Goal: Task Accomplishment & Management: Manage account settings

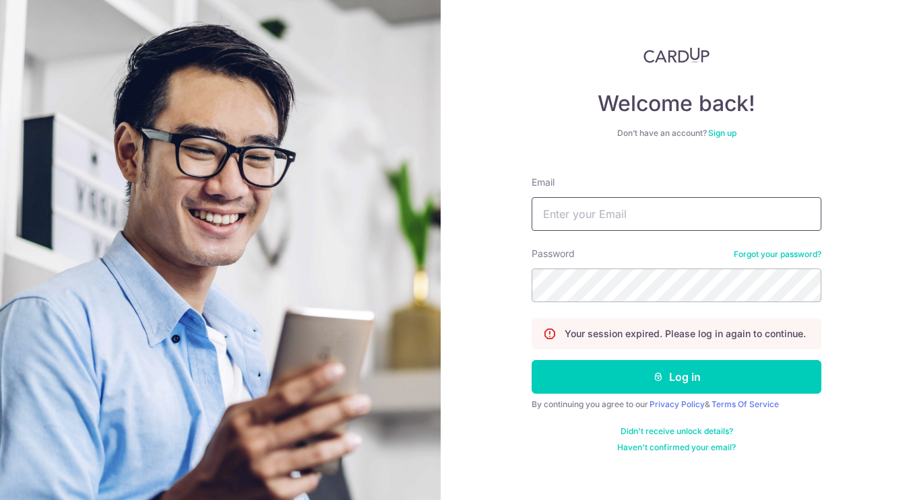
click at [596, 220] on input "Email" at bounding box center [676, 214] width 290 height 34
type input "danielakareen.mendoza@gmail.com"
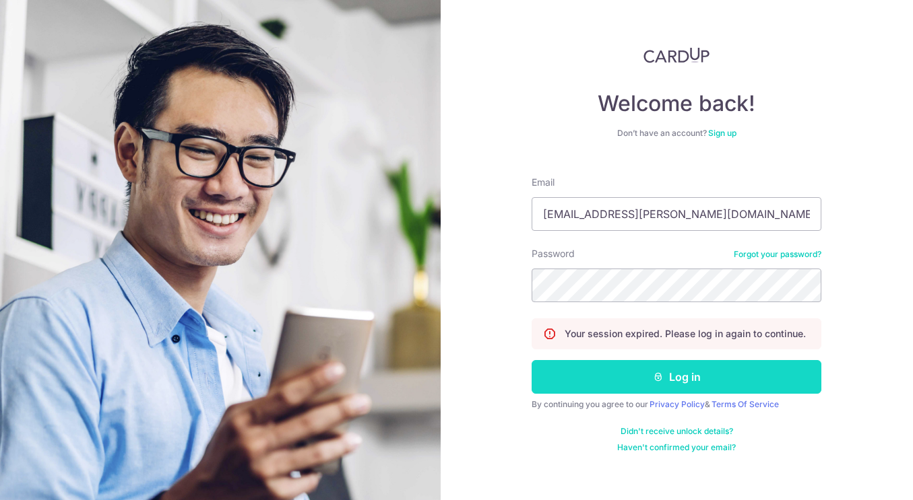
click at [620, 366] on button "Log in" at bounding box center [676, 377] width 290 height 34
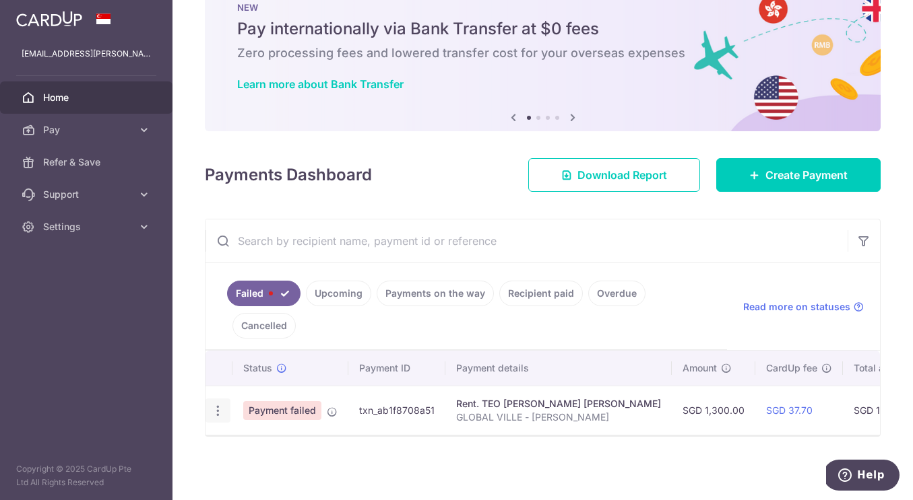
click at [217, 404] on icon "button" at bounding box center [218, 411] width 14 height 14
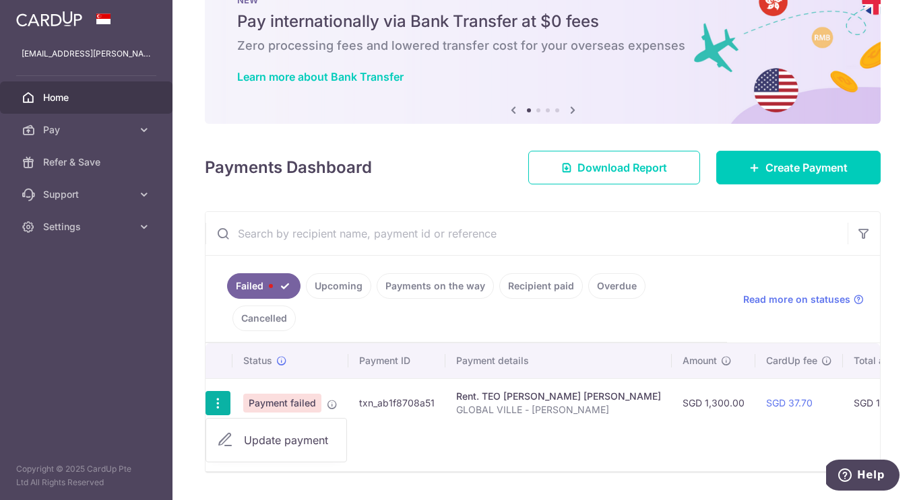
click at [264, 444] on span "Update payment" at bounding box center [290, 440] width 92 height 16
radio input "true"
type input "1,300.00"
type input "GLOBAL VILLE - JI EUN"
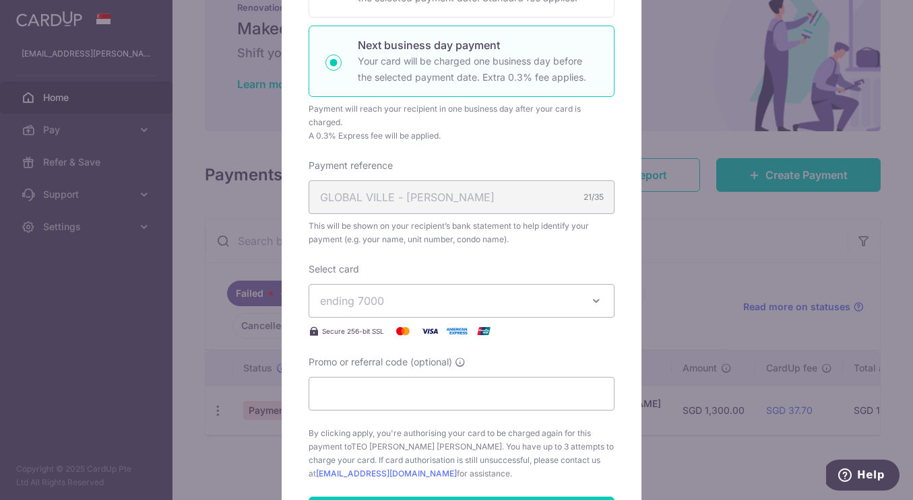
scroll to position [312, 0]
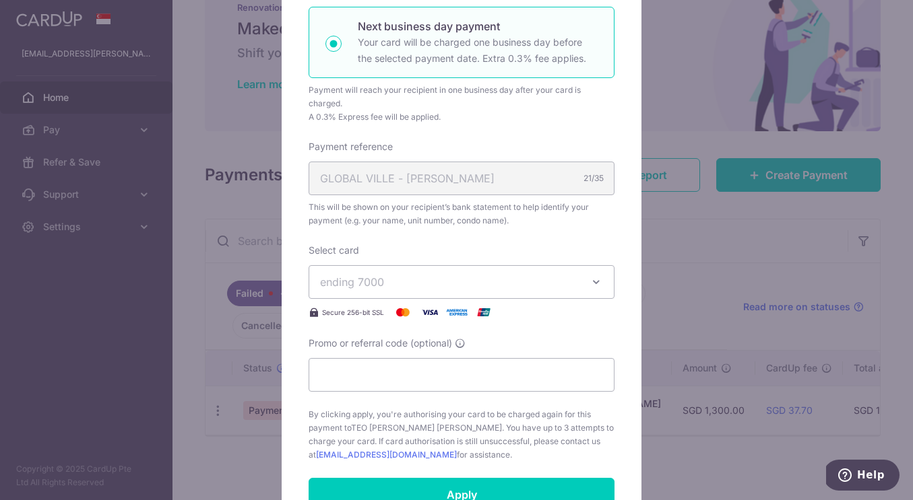
click at [385, 285] on span "ending 7000" at bounding box center [449, 282] width 259 height 16
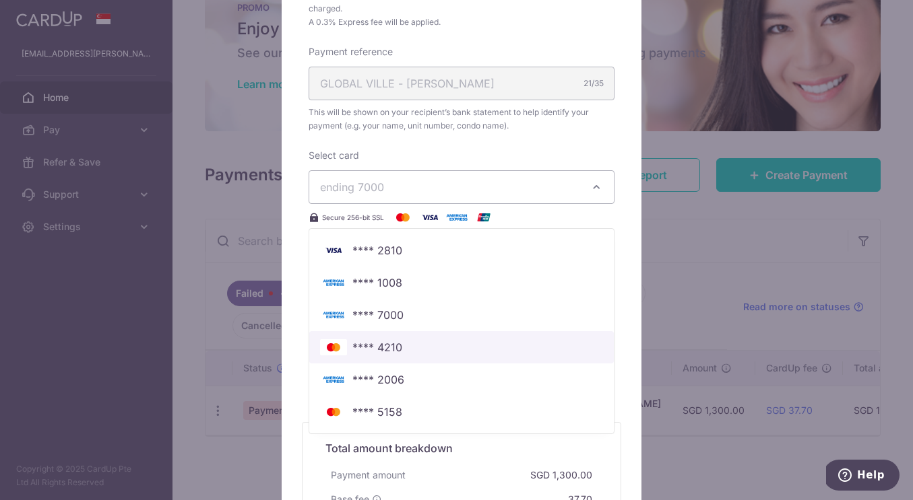
scroll to position [0, 0]
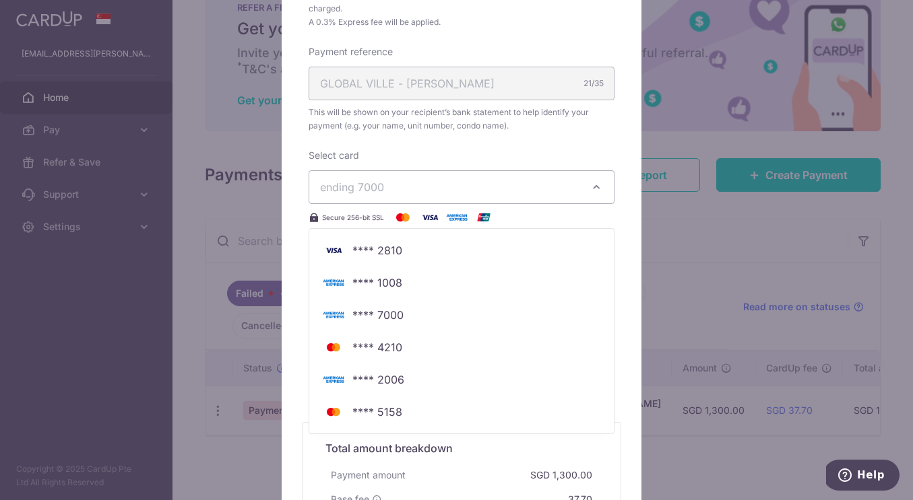
click at [455, 156] on div "Select card ending 7000 **** 2810 **** 1008 **** 7000 **** 4210 **** 2006 **** …" at bounding box center [461, 187] width 306 height 77
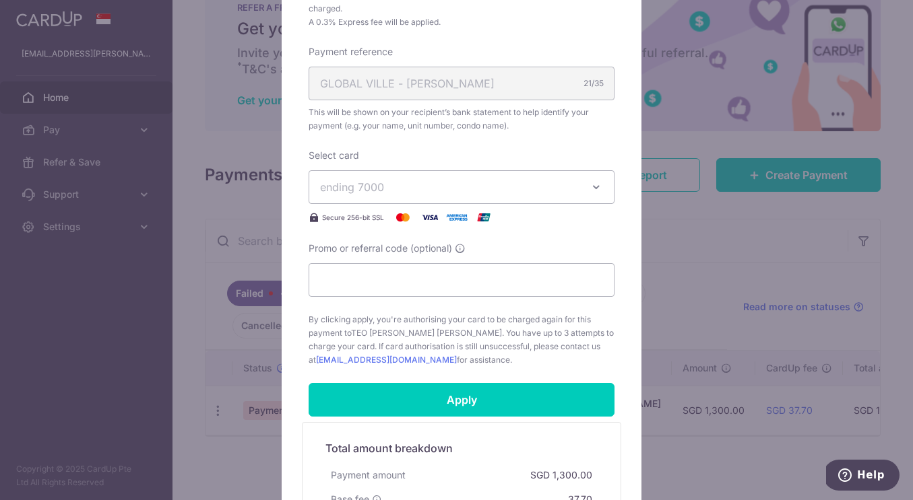
click at [463, 191] on span "ending 7000" at bounding box center [449, 187] width 259 height 16
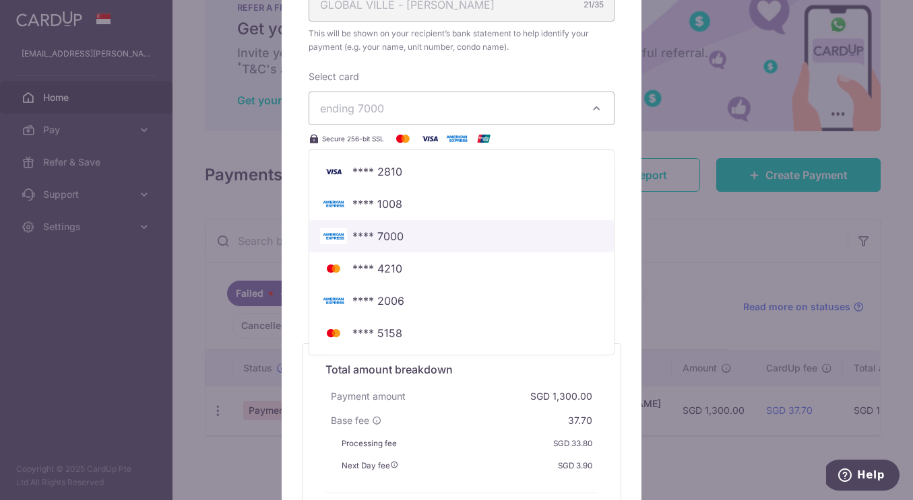
scroll to position [483, 0]
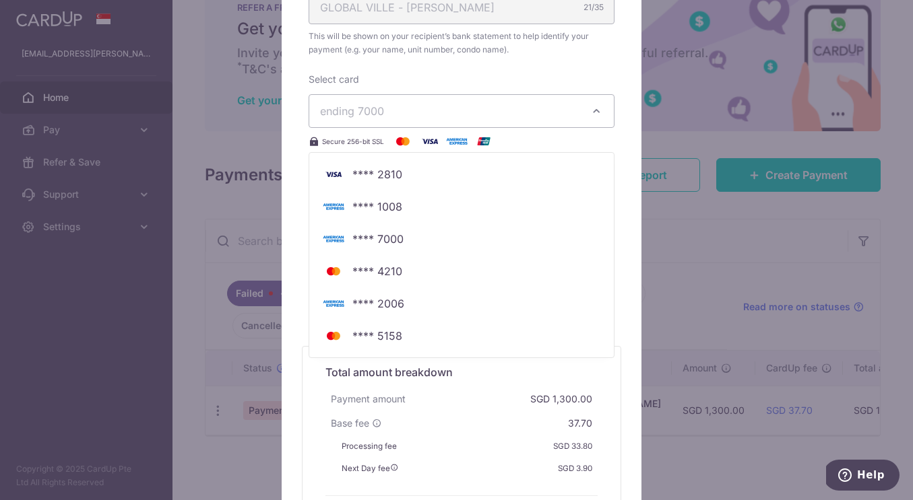
click at [519, 379] on h5 "Total amount breakdown" at bounding box center [461, 372] width 272 height 16
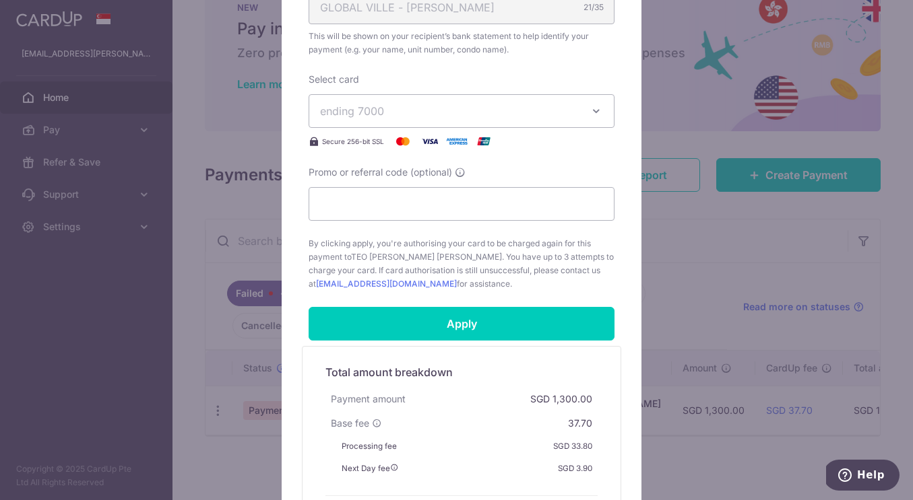
click at [677, 117] on div "Edit payment By clicking apply, you will make changes to all payments to TEO WE…" at bounding box center [456, 250] width 913 height 500
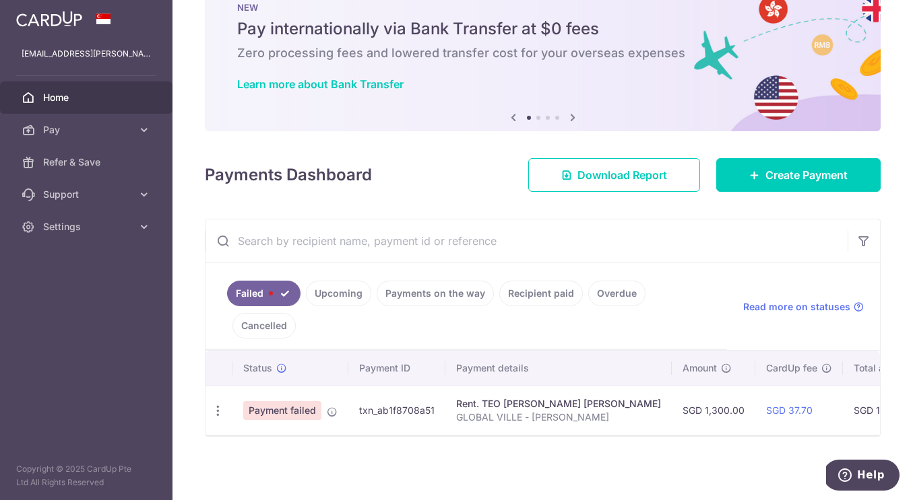
scroll to position [0, 0]
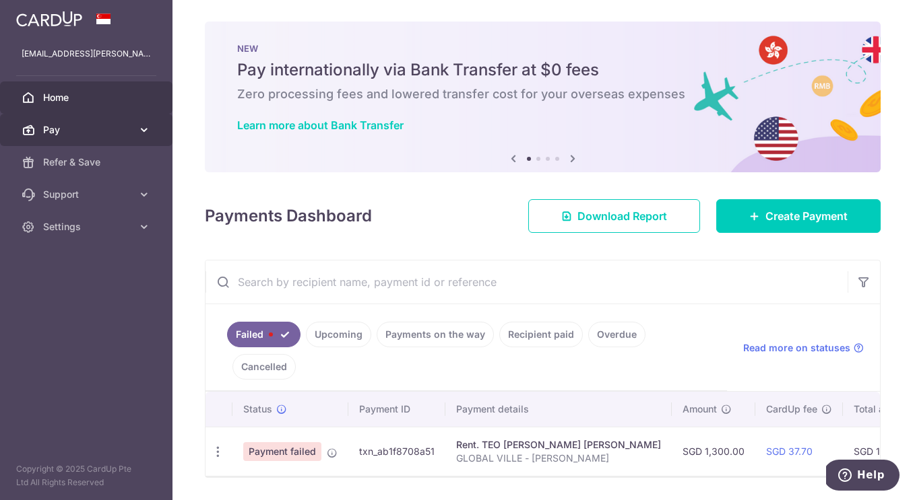
click at [106, 126] on span "Pay" at bounding box center [87, 129] width 89 height 13
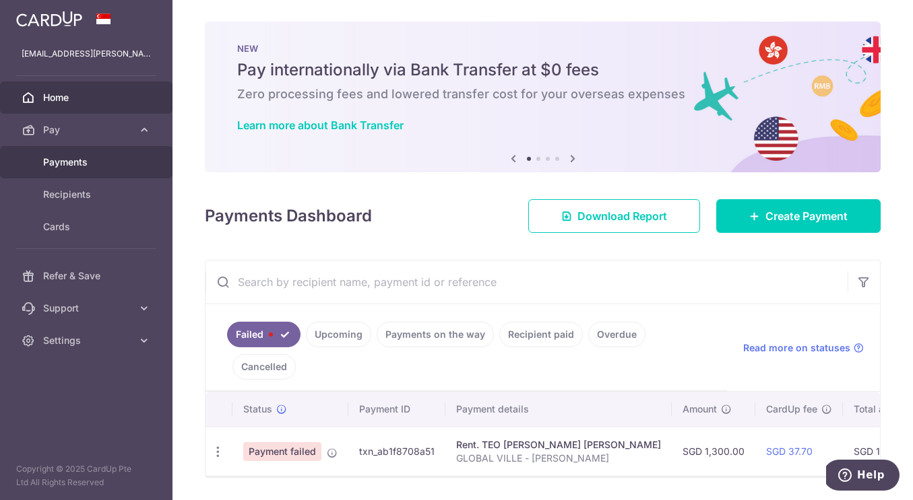
click at [98, 162] on span "Payments" at bounding box center [87, 162] width 89 height 13
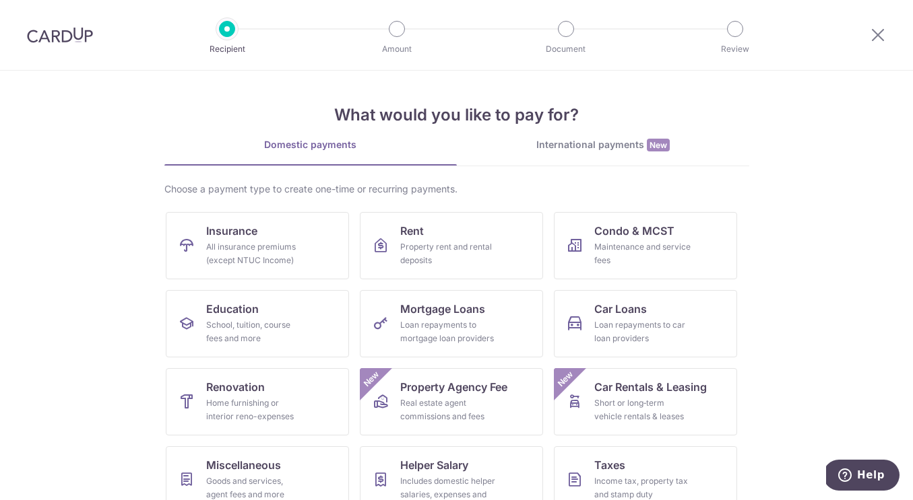
scroll to position [102, 0]
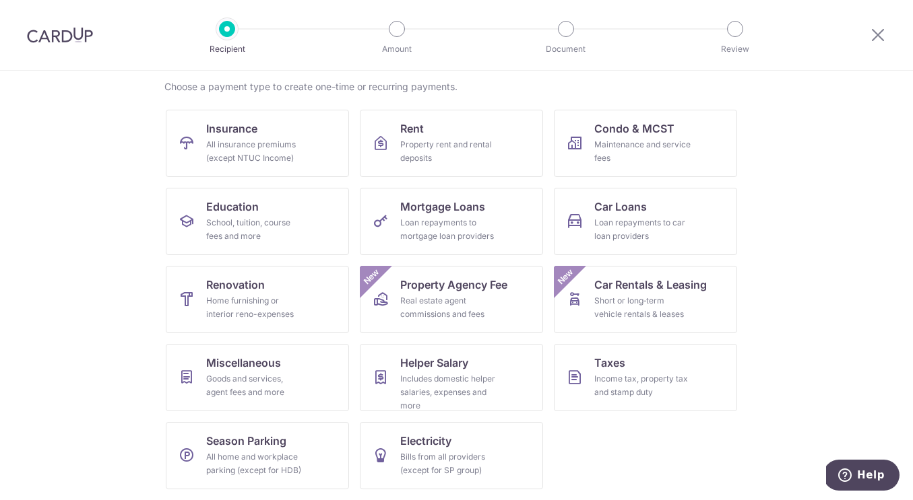
click at [48, 41] on img at bounding box center [60, 35] width 66 height 16
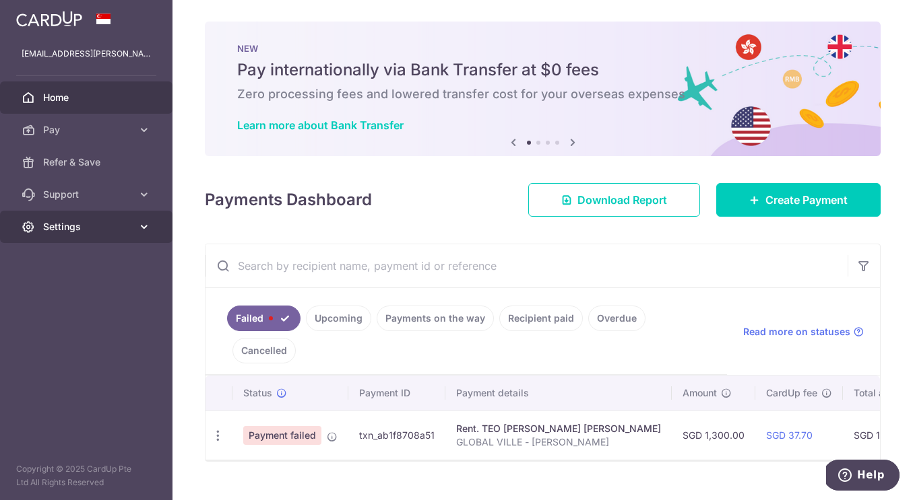
click at [88, 226] on span "Settings" at bounding box center [87, 226] width 89 height 13
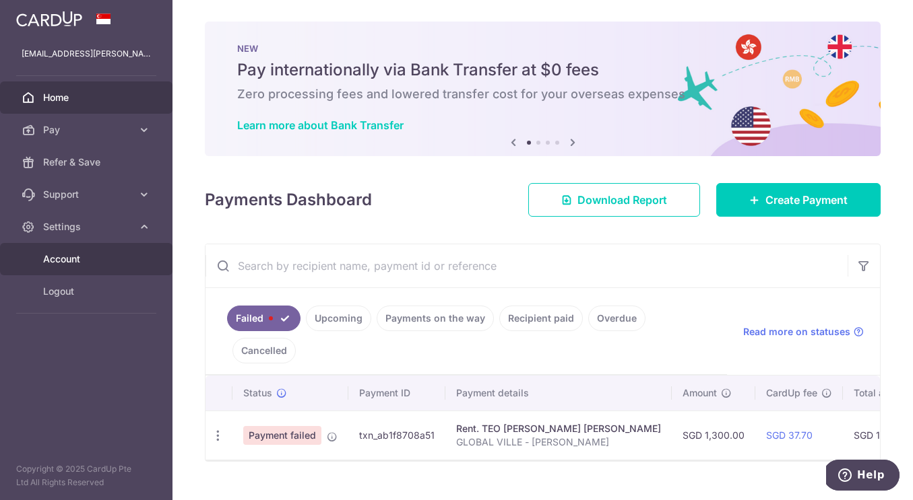
click at [88, 260] on span "Account" at bounding box center [87, 259] width 89 height 13
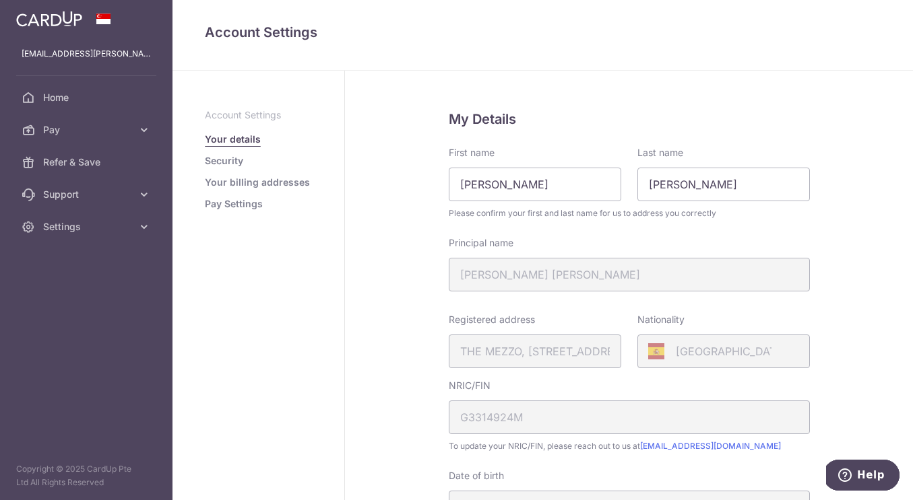
click at [240, 203] on link "Pay Settings" at bounding box center [234, 203] width 58 height 13
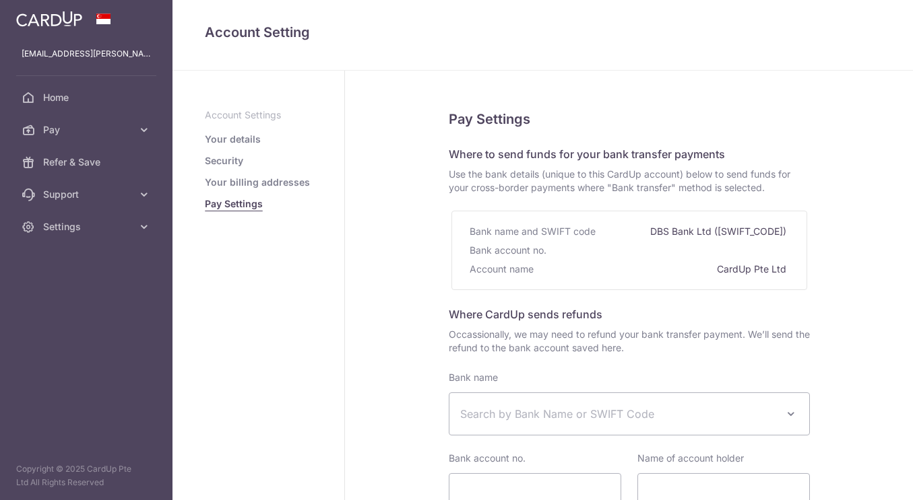
select select
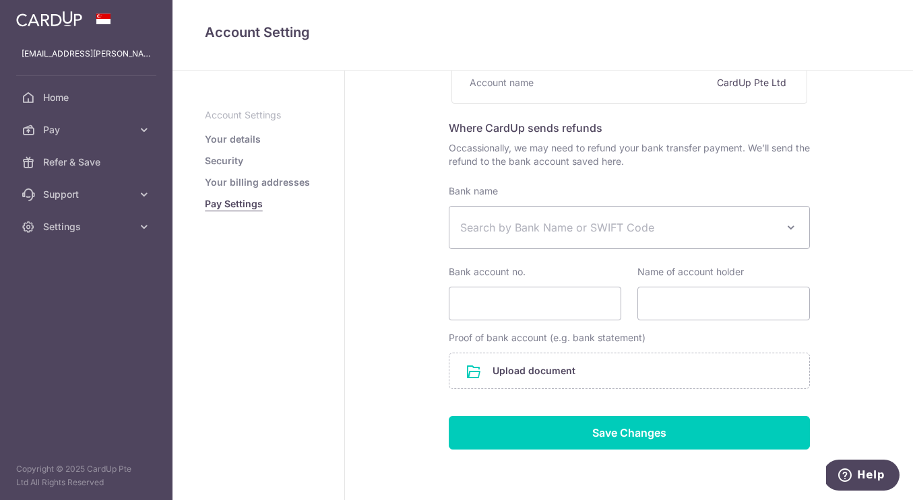
scroll to position [193, 0]
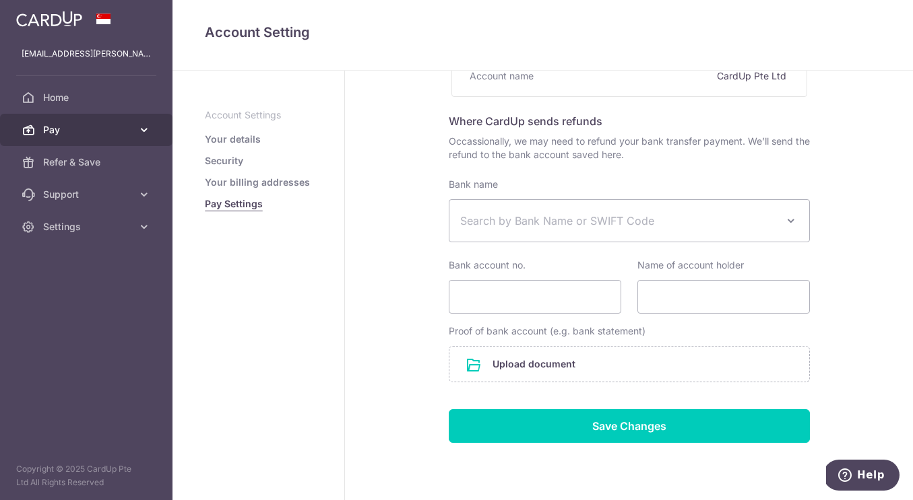
click at [115, 132] on span "Pay" at bounding box center [87, 129] width 89 height 13
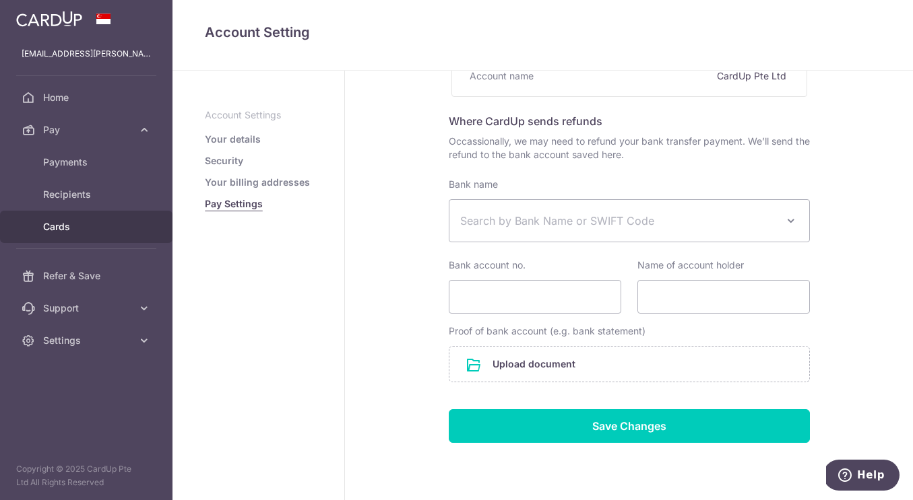
click at [68, 222] on span "Cards" at bounding box center [87, 226] width 89 height 13
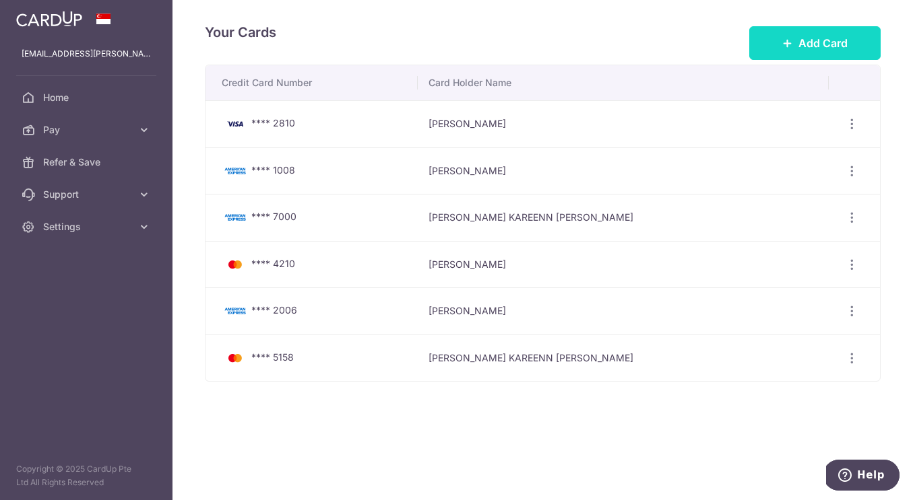
click at [837, 40] on span "Add Card" at bounding box center [822, 43] width 49 height 16
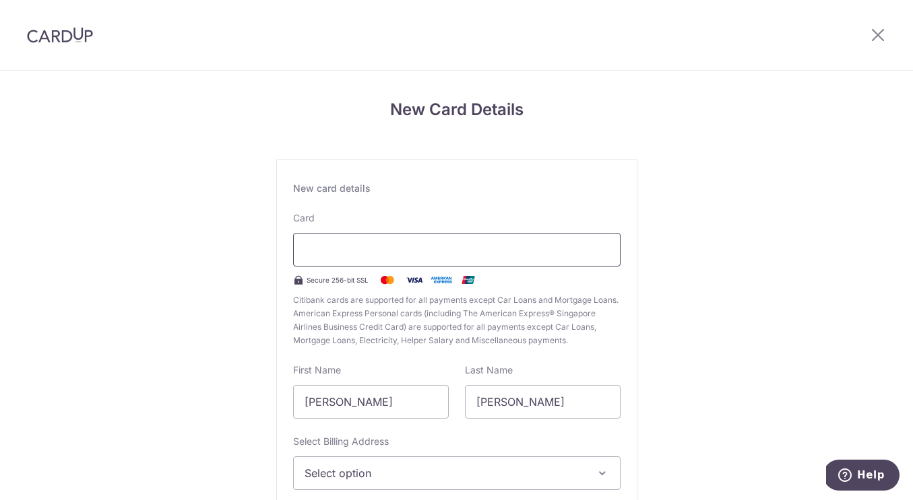
click at [490, 240] on div at bounding box center [456, 250] width 327 height 34
click at [472, 240] on div at bounding box center [456, 250] width 327 height 34
click at [620, 217] on div "New card details Card Secure 256-bit SSL Citibank cards are supported for all p…" at bounding box center [456, 367] width 361 height 414
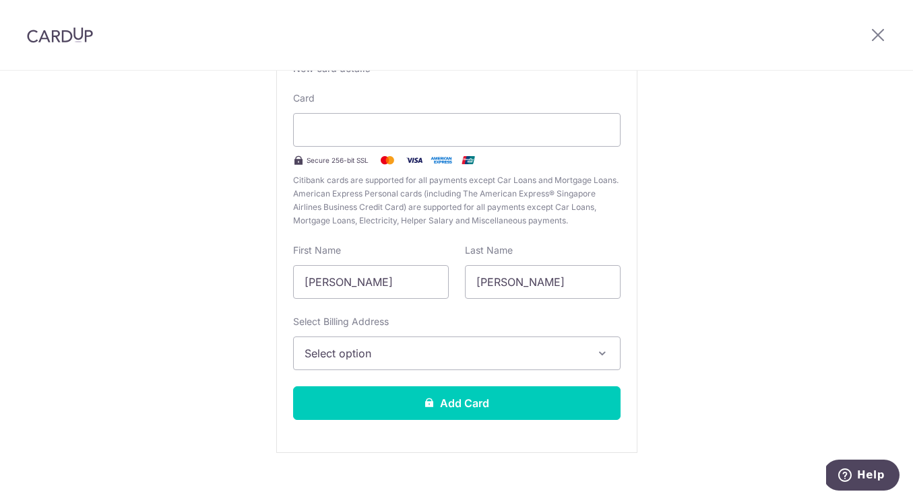
click at [522, 355] on span "Select option" at bounding box center [444, 354] width 280 height 16
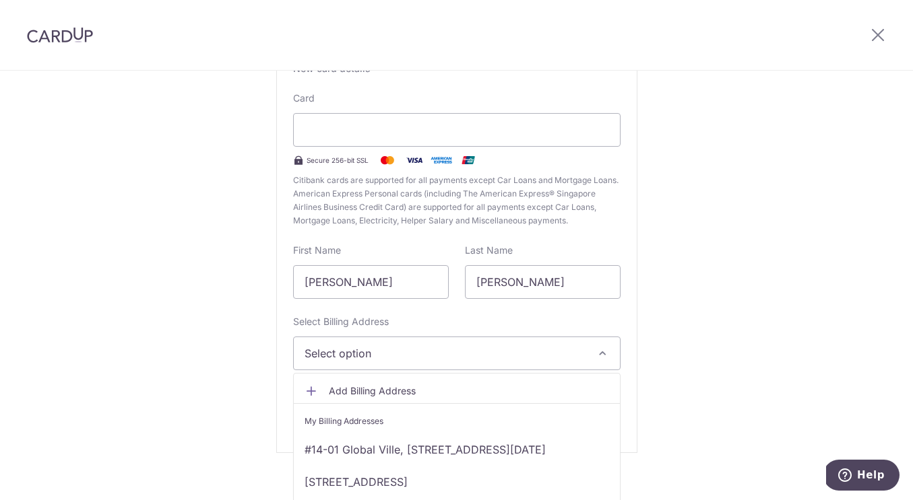
scroll to position [136, 0]
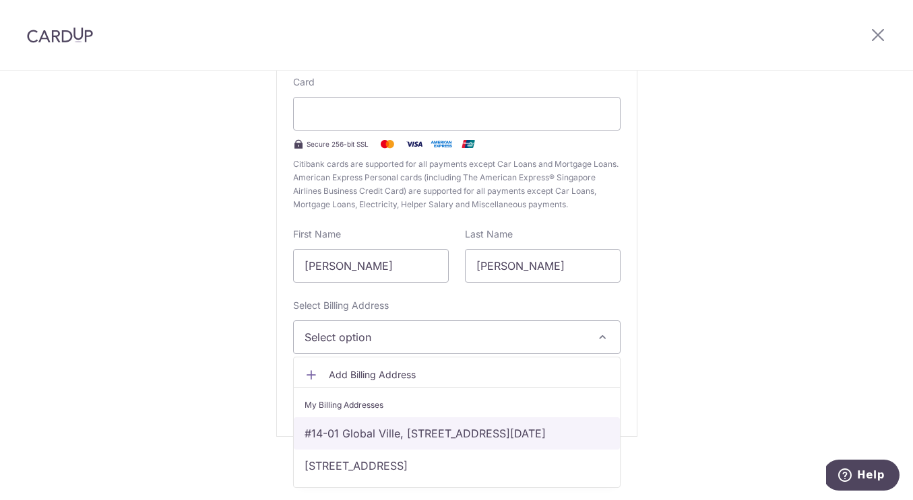
click at [501, 434] on link "#14-01 Global Ville, [STREET_ADDRESS][DATE]" at bounding box center [457, 434] width 326 height 32
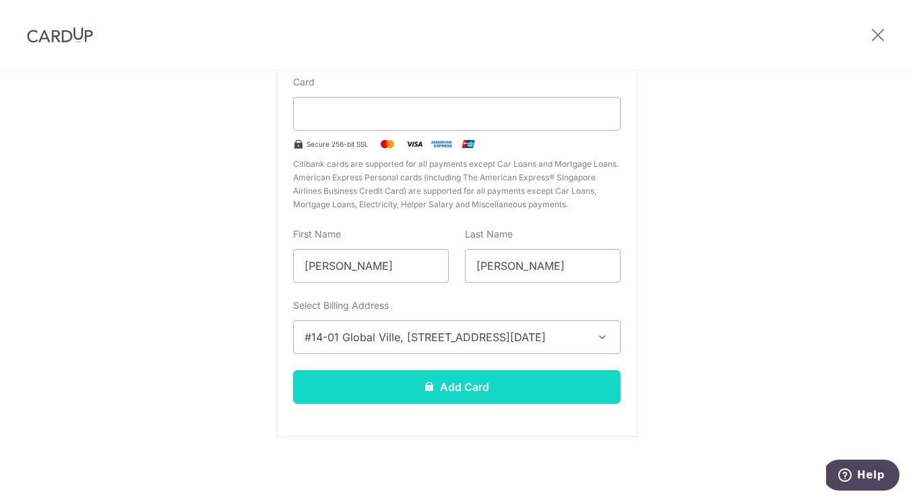
click at [498, 383] on button "Add Card" at bounding box center [456, 387] width 327 height 34
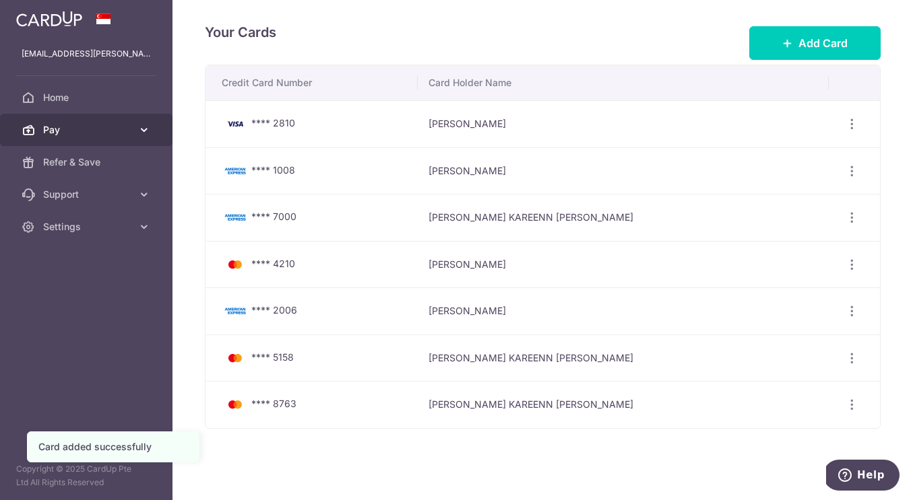
click at [64, 133] on span "Pay" at bounding box center [87, 129] width 89 height 13
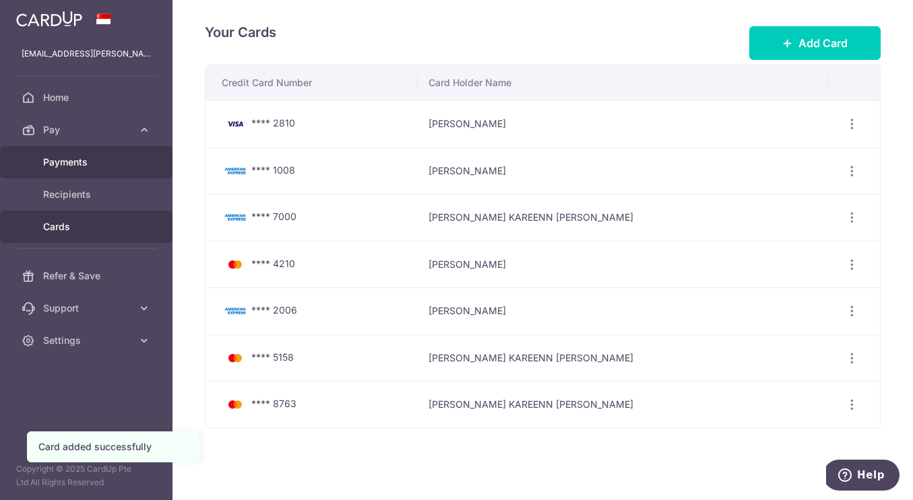
click at [65, 158] on span "Payments" at bounding box center [87, 162] width 89 height 13
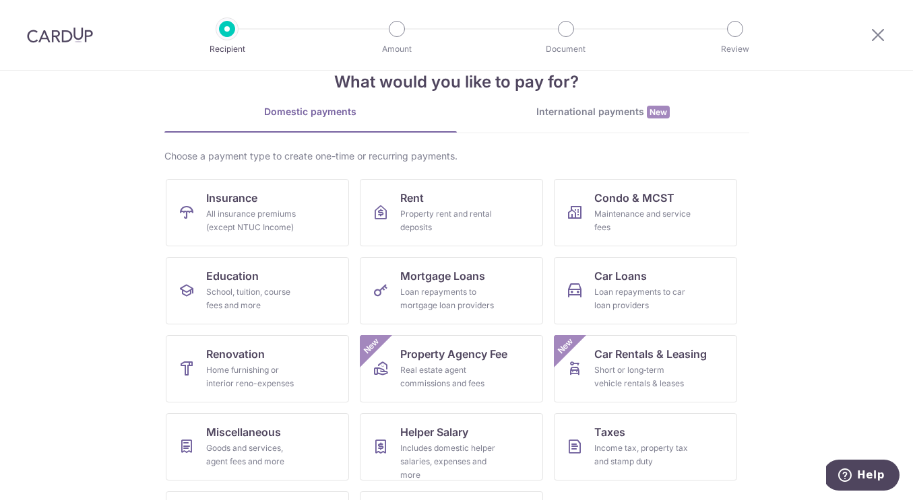
scroll to position [22, 0]
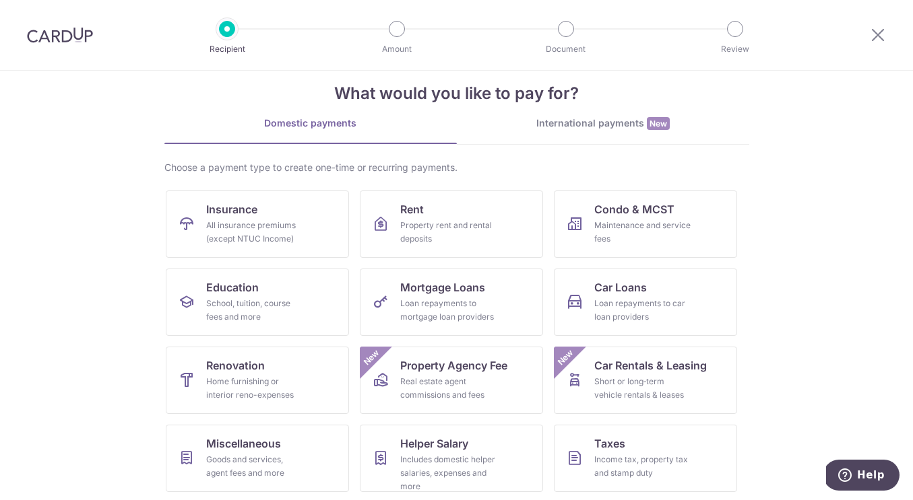
click at [71, 19] on div at bounding box center [60, 35] width 120 height 70
click at [71, 38] on img at bounding box center [60, 35] width 66 height 16
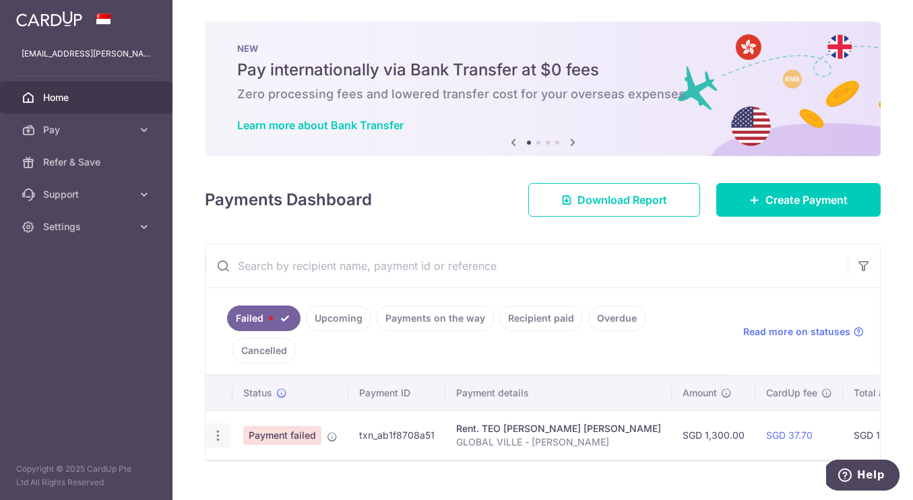
click at [219, 424] on div "Update payment" at bounding box center [217, 436] width 25 height 25
click at [219, 429] on icon "button" at bounding box center [218, 436] width 14 height 14
click at [245, 470] on span "Update payment" at bounding box center [290, 473] width 92 height 16
radio input "true"
type input "1,300.00"
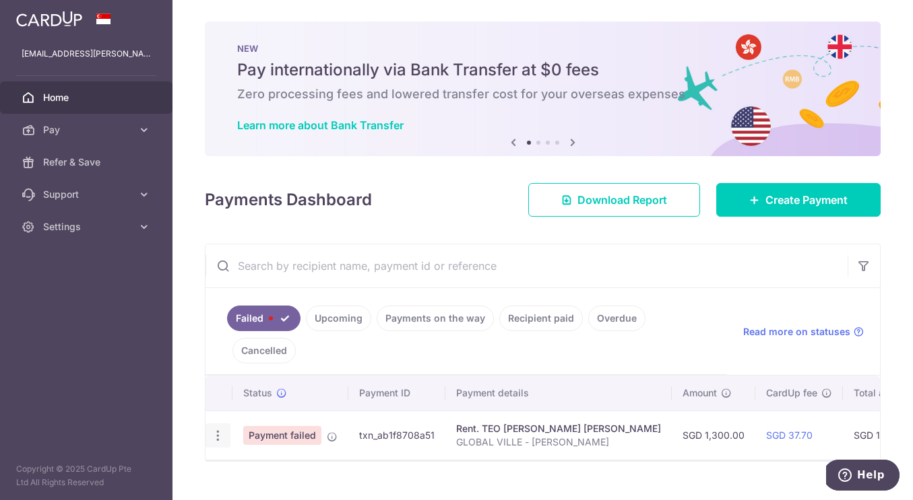
type input "GLOBAL VILLE - JI EUN"
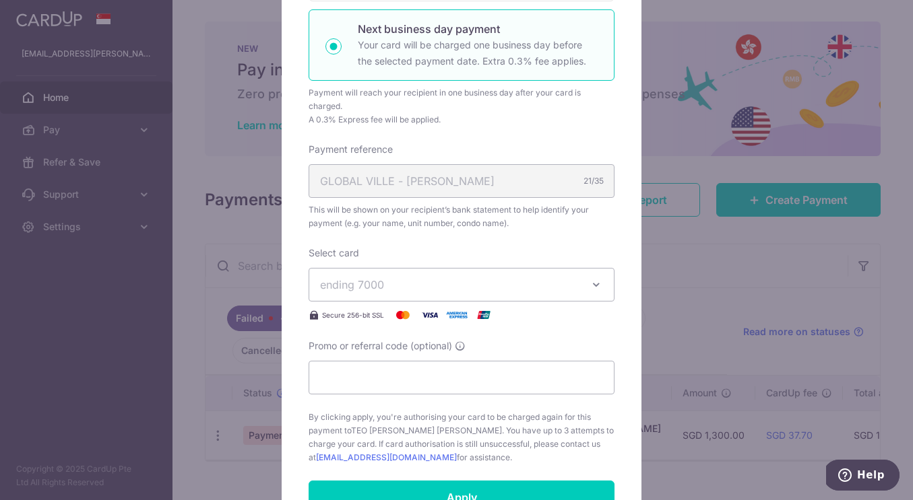
scroll to position [334, 0]
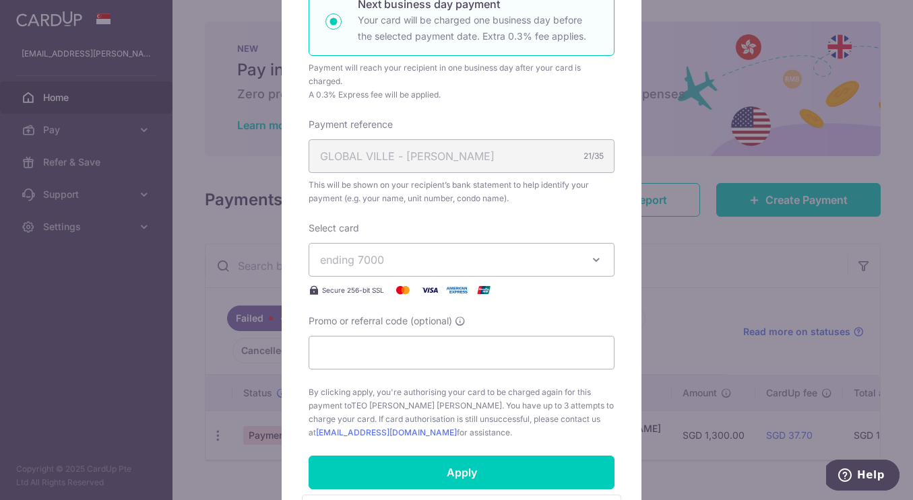
click at [438, 250] on button "ending 7000" at bounding box center [461, 260] width 306 height 34
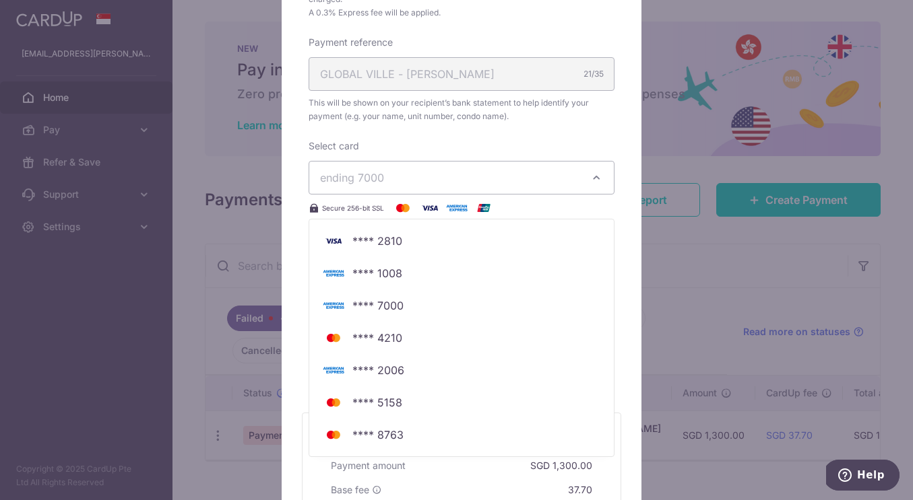
scroll to position [472, 0]
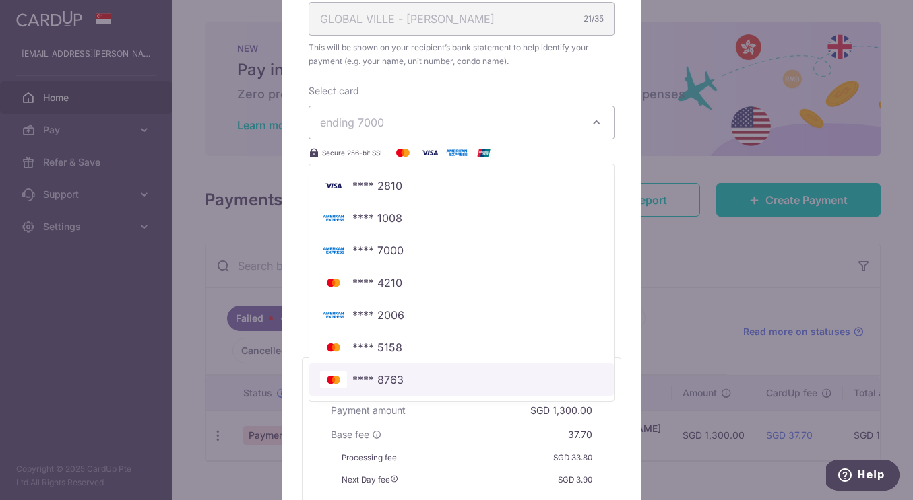
click at [402, 376] on span "**** 8763" at bounding box center [461, 380] width 283 height 16
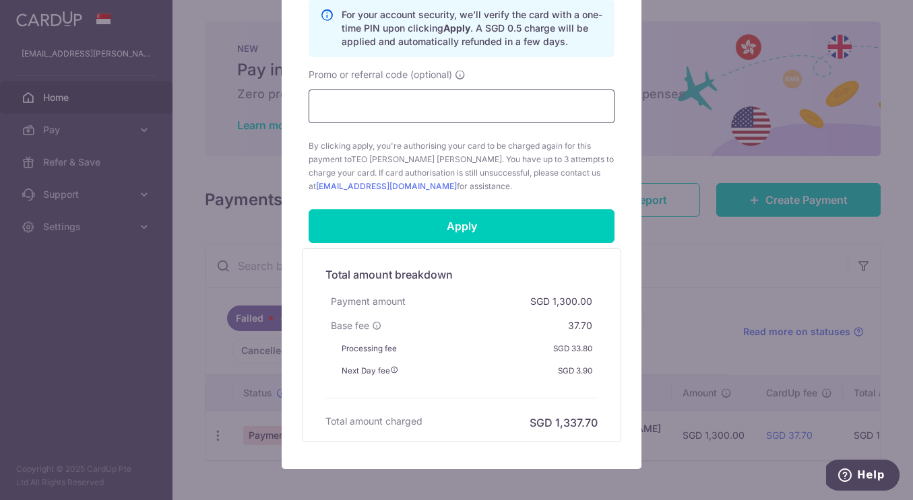
scroll to position [651, 0]
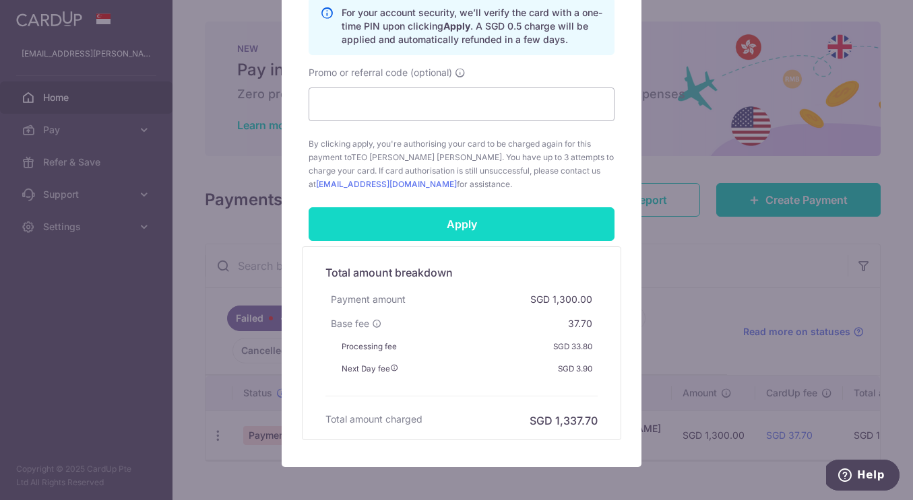
click at [436, 230] on input "Apply" at bounding box center [461, 224] width 306 height 34
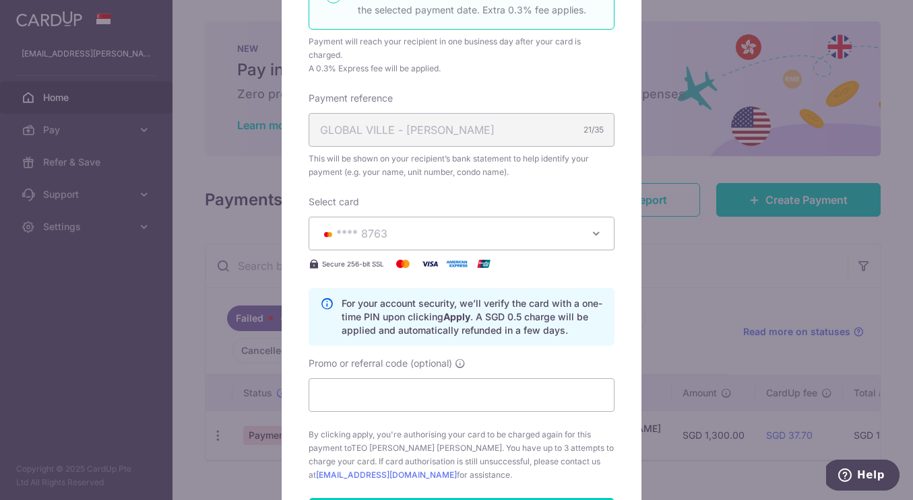
scroll to position [397, 0]
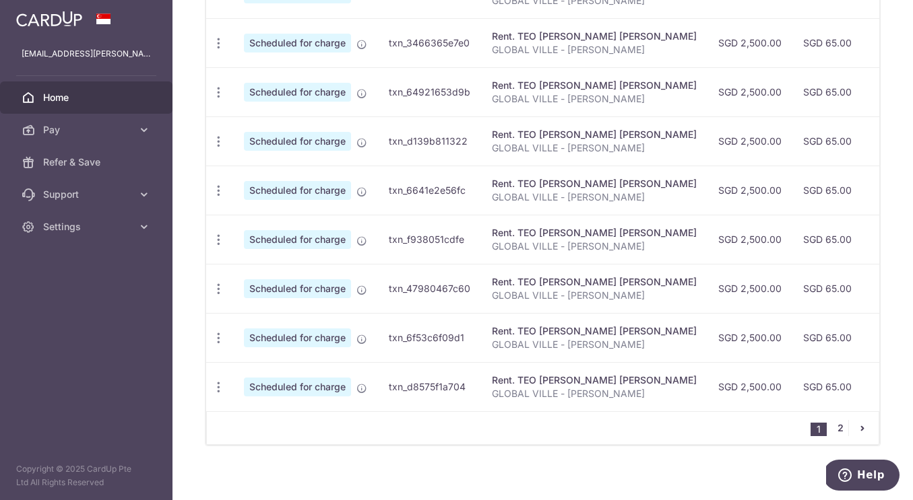
click at [832, 432] on link "2" at bounding box center [840, 428] width 16 height 16
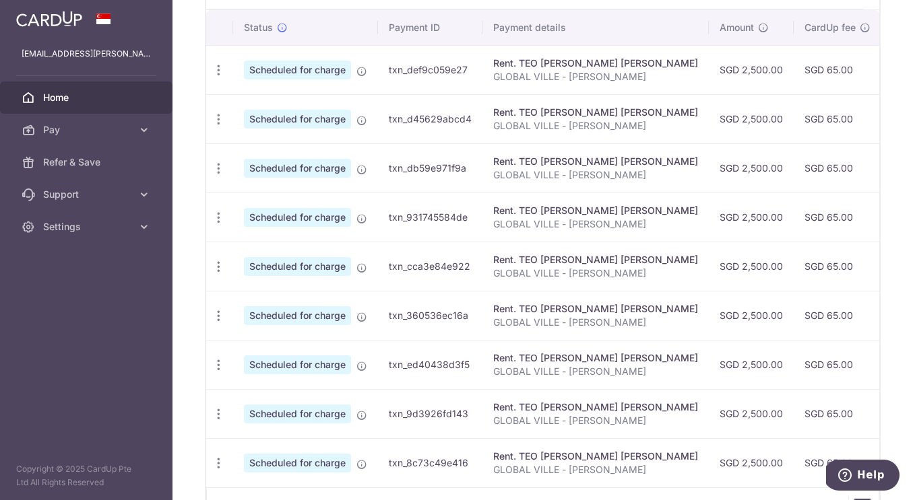
scroll to position [499, 0]
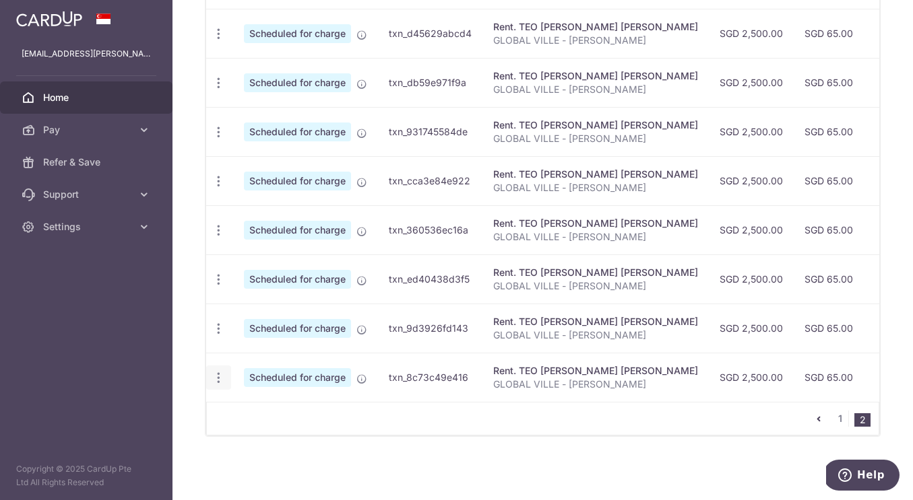
click at [222, 371] on icon "button" at bounding box center [219, 378] width 14 height 14
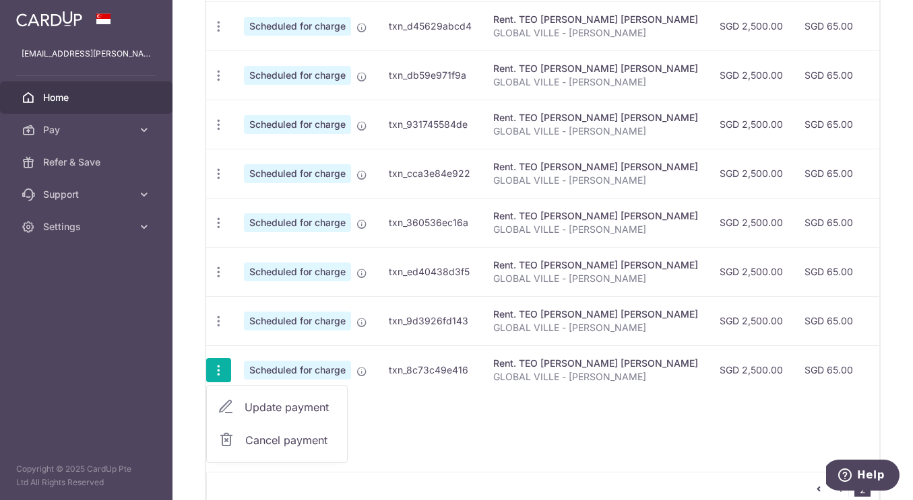
click at [259, 436] on span "Cancel payment" at bounding box center [290, 440] width 90 height 16
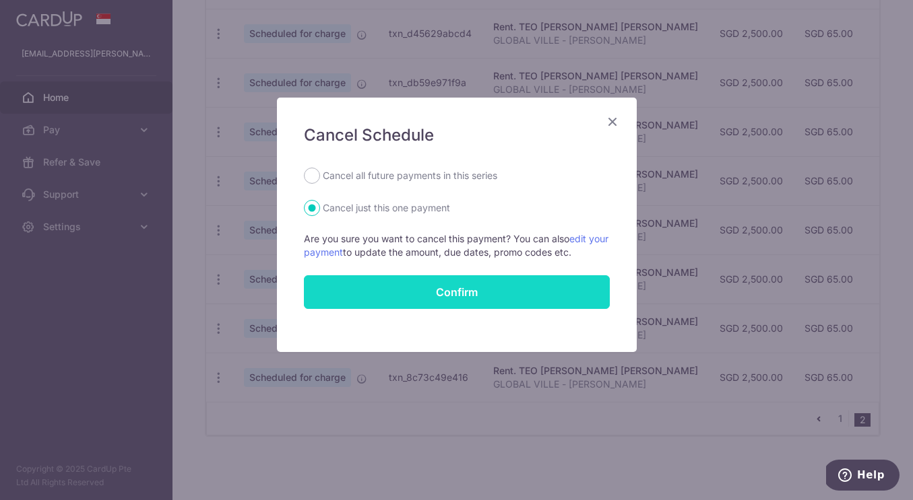
click at [511, 289] on button "Confirm" at bounding box center [457, 292] width 306 height 34
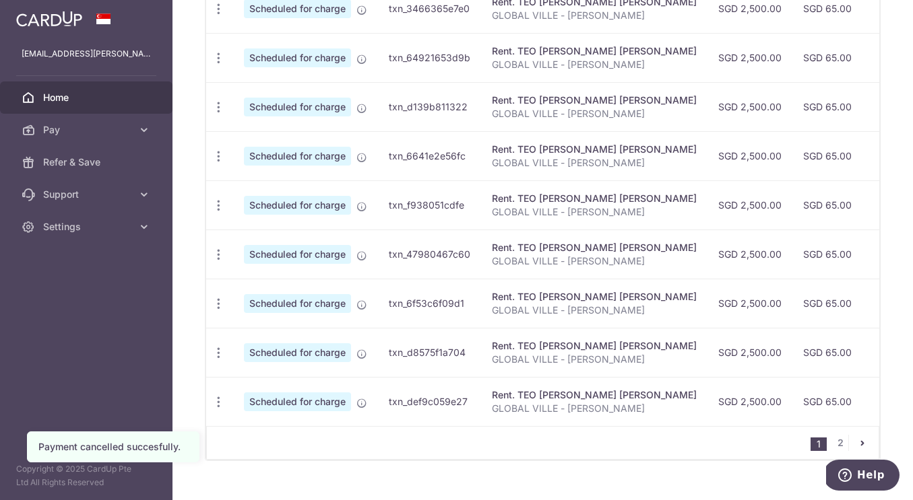
scroll to position [548, 0]
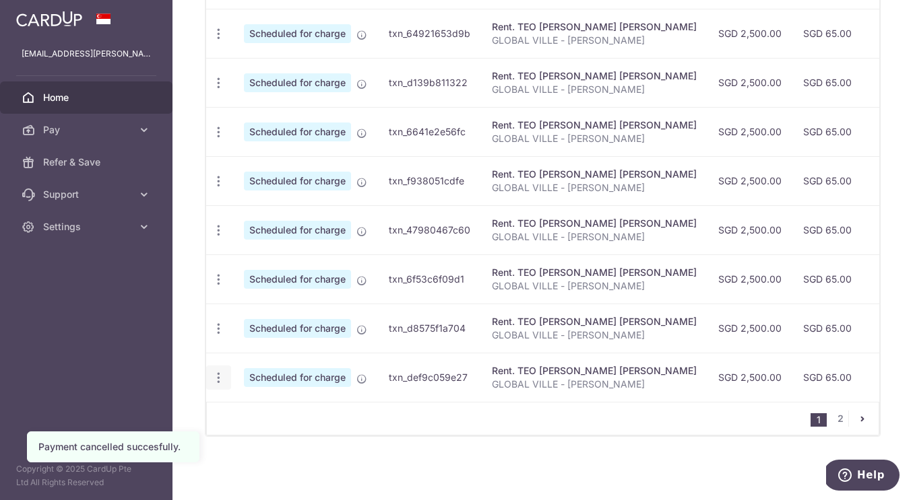
click at [218, 371] on icon "button" at bounding box center [219, 378] width 14 height 14
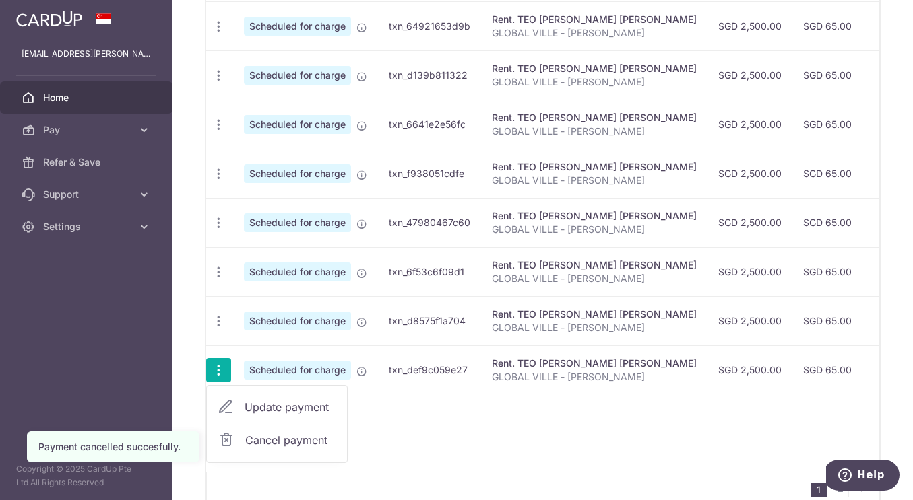
click at [263, 453] on link "Cancel payment" at bounding box center [277, 441] width 140 height 34
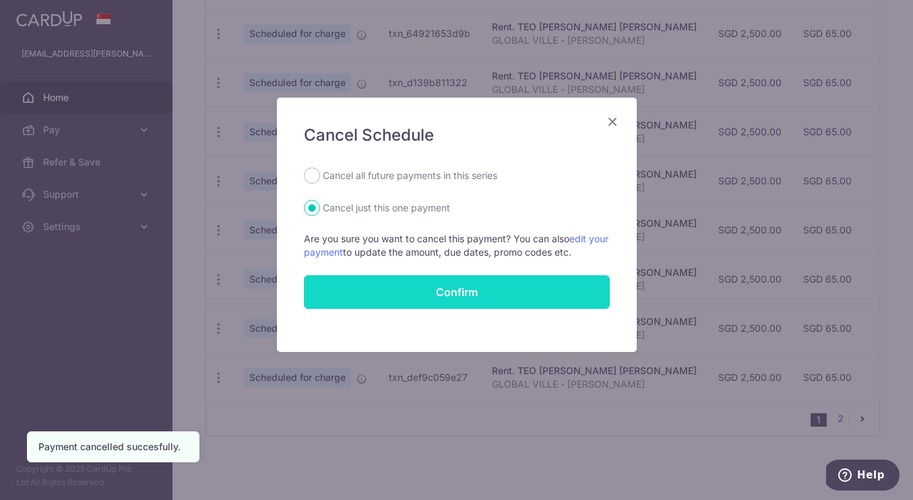
click at [482, 294] on button "Confirm" at bounding box center [457, 292] width 306 height 34
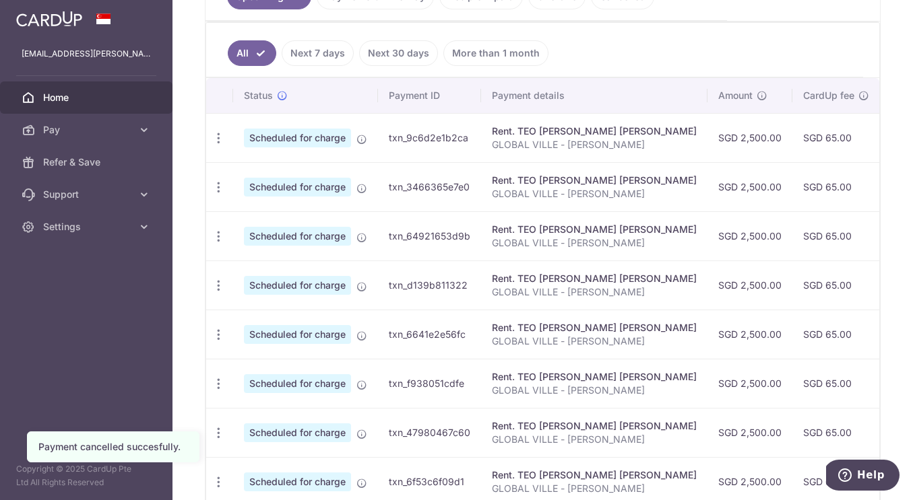
scroll to position [548, 0]
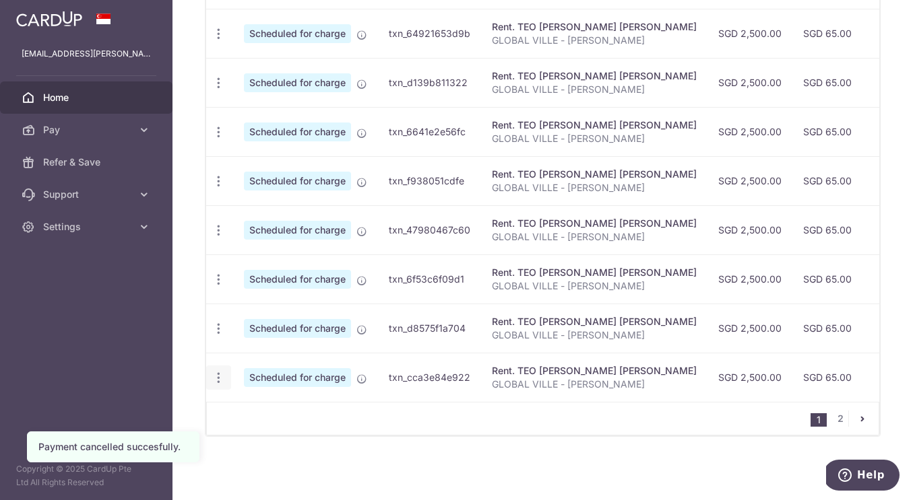
click at [224, 366] on div "Update payment Cancel payment" at bounding box center [218, 378] width 25 height 25
click at [221, 371] on icon "button" at bounding box center [219, 378] width 14 height 14
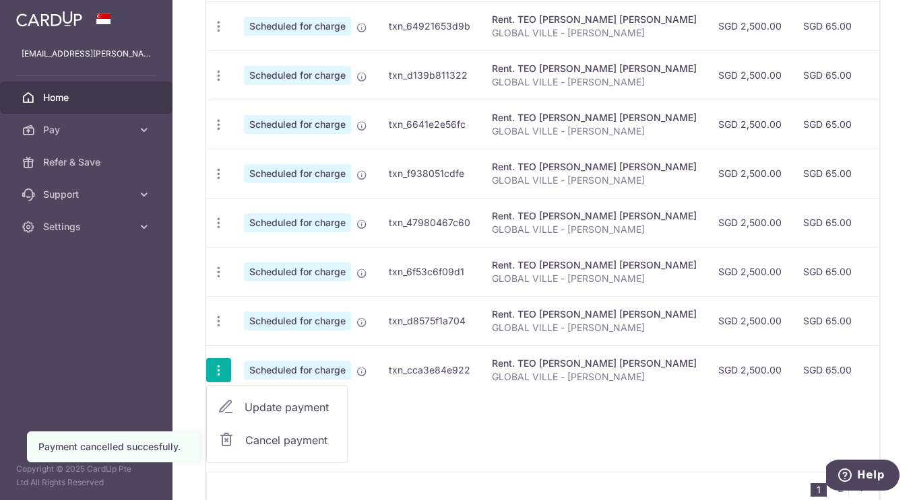
click at [275, 442] on span "Cancel payment" at bounding box center [290, 440] width 90 height 16
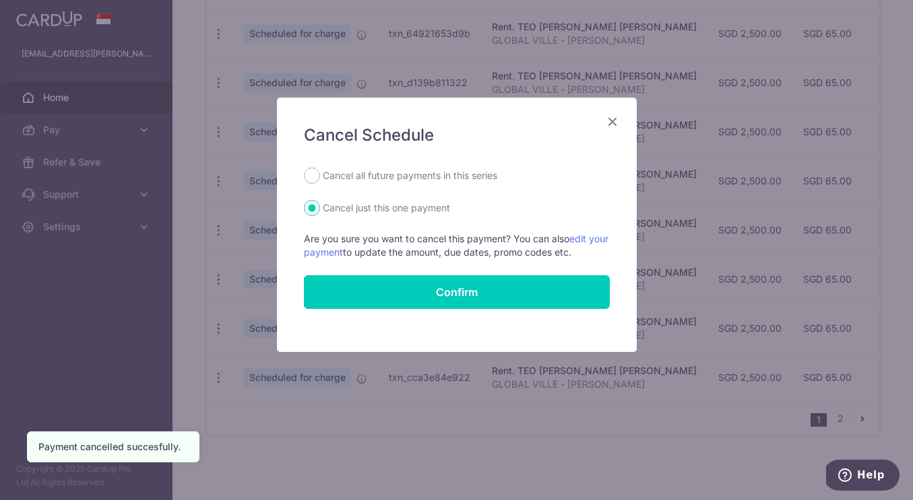
click at [521, 274] on form "Cancel all future payments in this series Cancel just this one payment Are you …" at bounding box center [457, 238] width 306 height 141
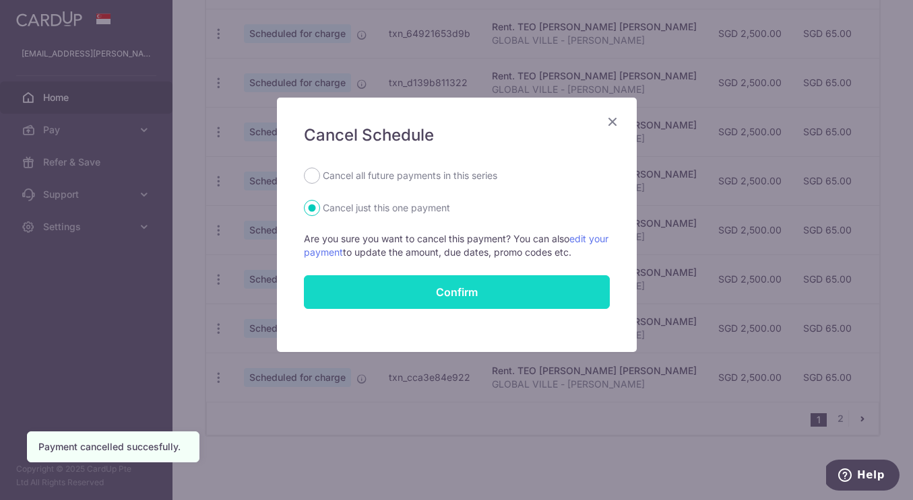
click at [510, 289] on button "Confirm" at bounding box center [457, 292] width 306 height 34
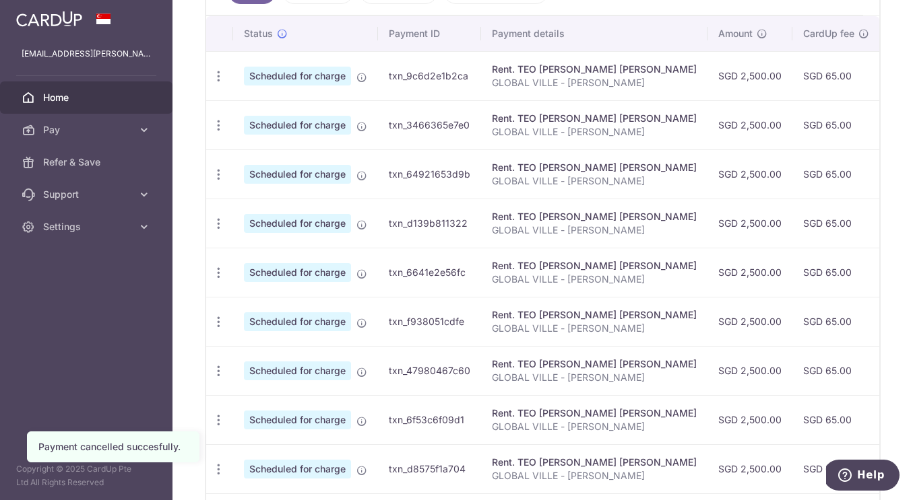
scroll to position [532, 0]
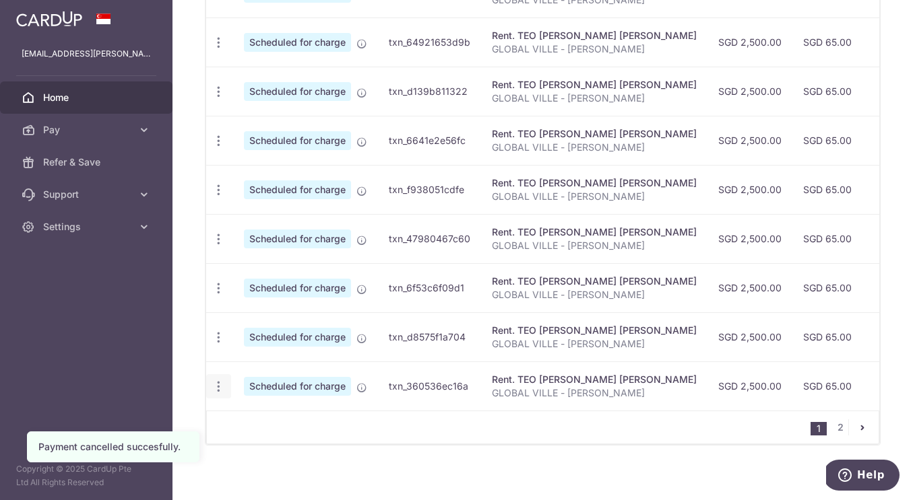
click at [220, 379] on div "Update payment Cancel payment" at bounding box center [218, 387] width 25 height 25
click at [220, 385] on icon "button" at bounding box center [219, 387] width 14 height 14
click at [280, 452] on span "Cancel payment" at bounding box center [290, 457] width 90 height 16
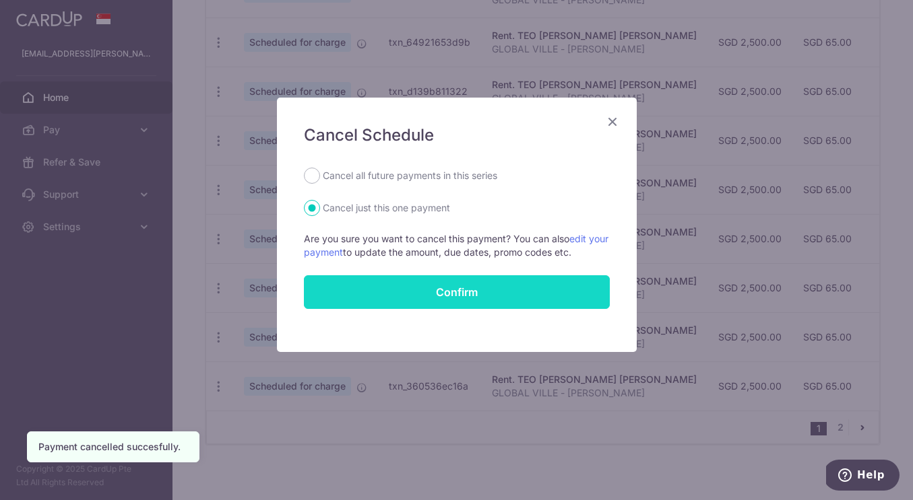
click at [449, 294] on button "Confirm" at bounding box center [457, 292] width 306 height 34
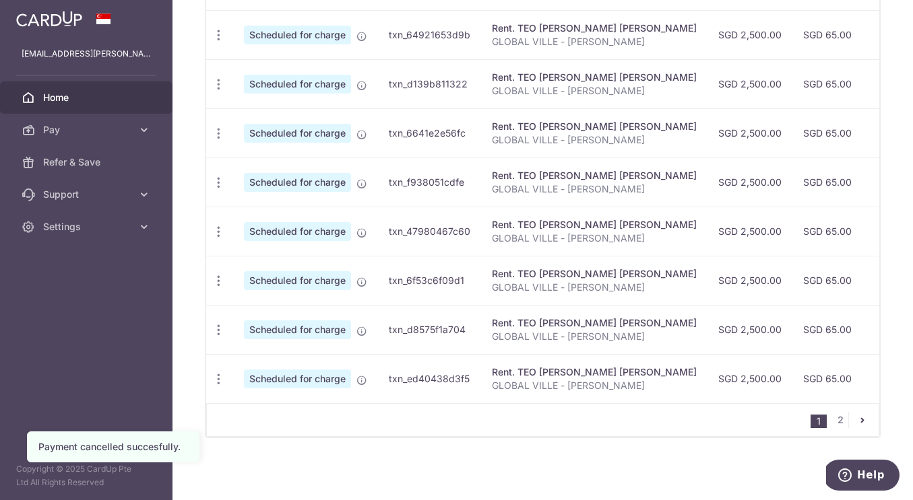
scroll to position [548, 0]
click at [222, 372] on icon "button" at bounding box center [219, 378] width 14 height 14
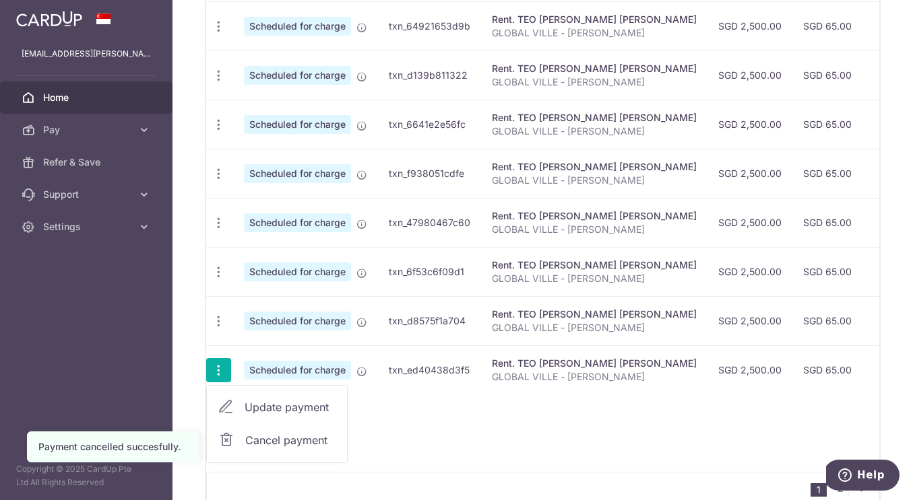
click at [249, 441] on span "Cancel payment" at bounding box center [290, 440] width 90 height 16
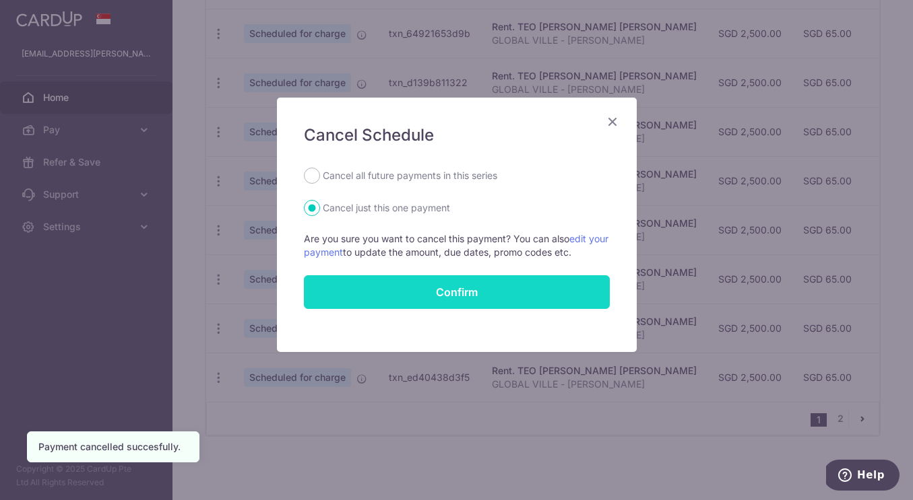
click at [360, 293] on button "Confirm" at bounding box center [457, 292] width 306 height 34
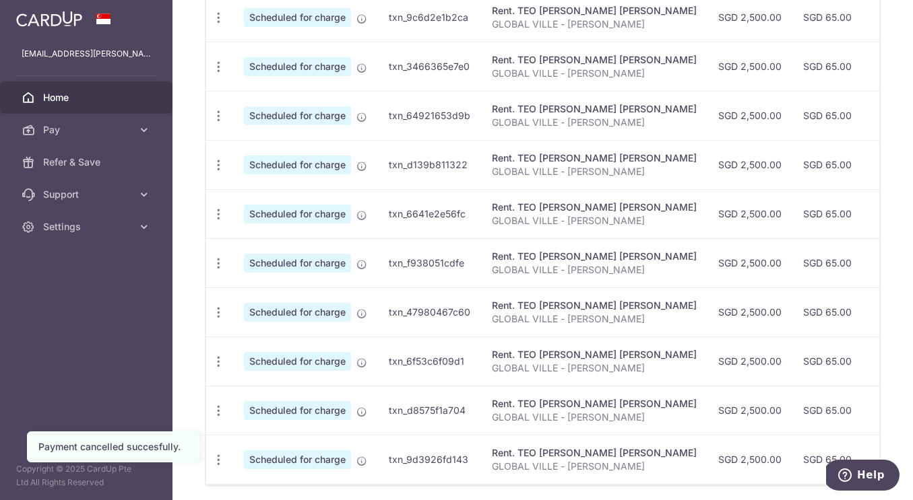
scroll to position [516, 0]
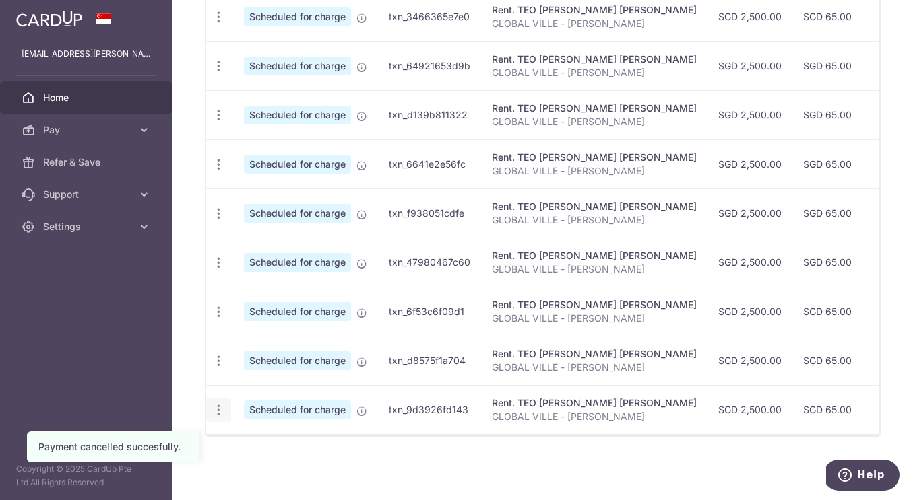
click at [217, 403] on icon "button" at bounding box center [219, 410] width 14 height 14
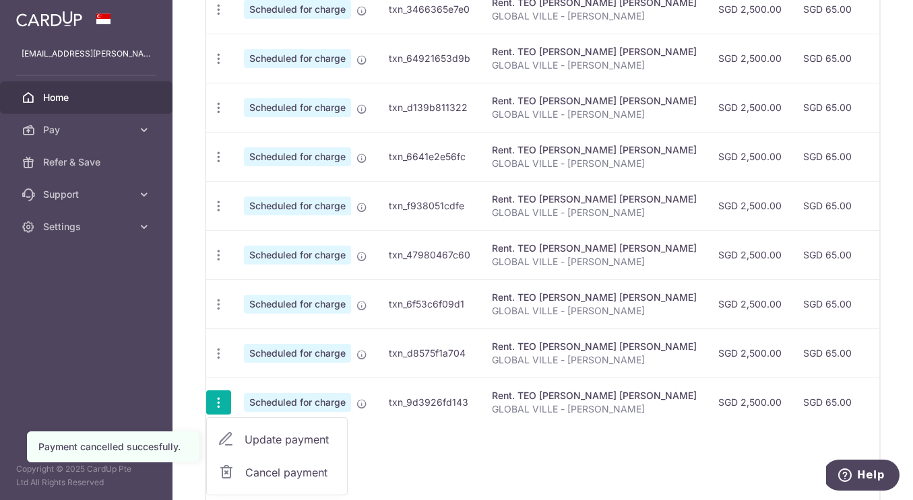
click at [249, 465] on span "Cancel payment" at bounding box center [290, 473] width 90 height 16
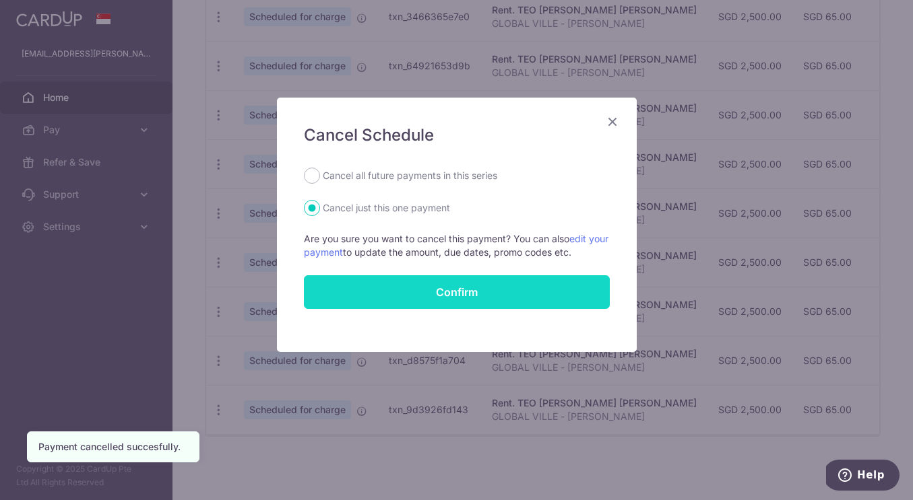
click at [390, 296] on button "Confirm" at bounding box center [457, 292] width 306 height 34
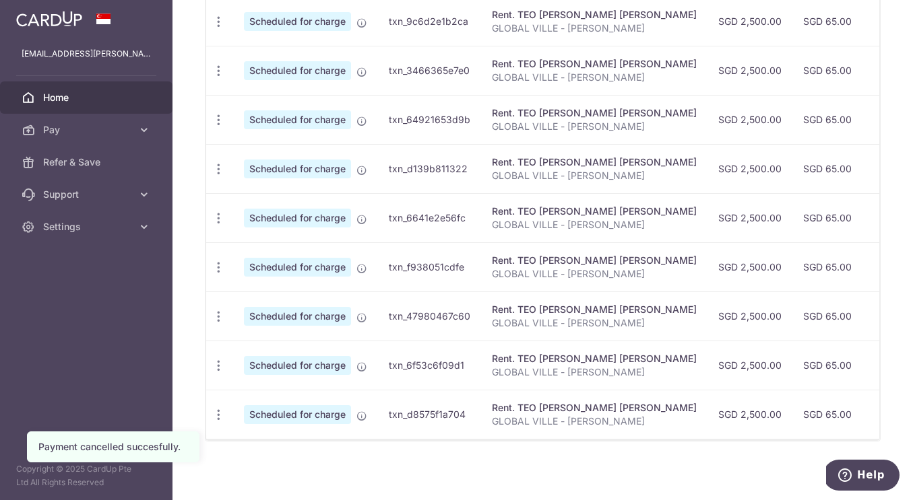
scroll to position [467, 0]
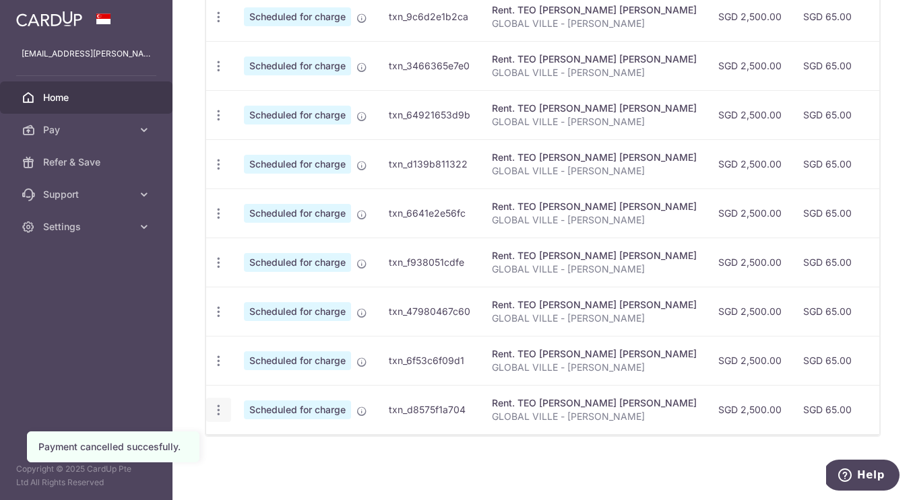
click at [218, 403] on icon "button" at bounding box center [219, 410] width 14 height 14
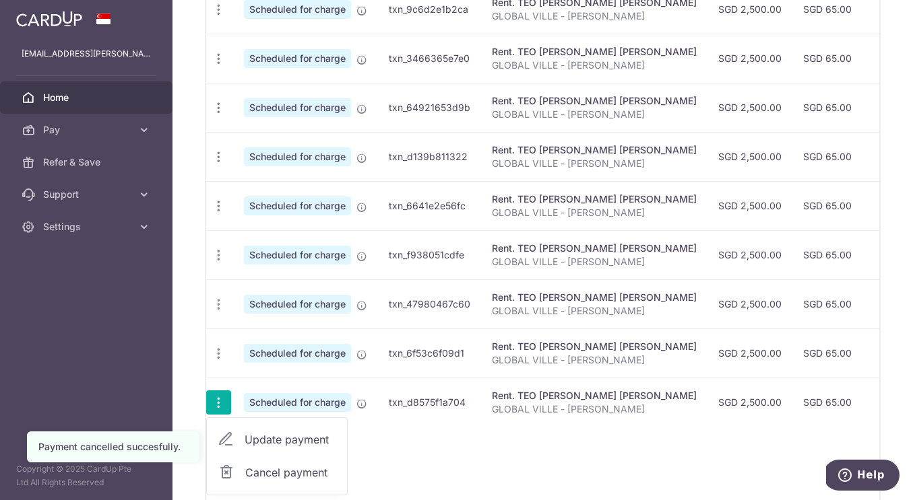
click at [249, 470] on span "Cancel payment" at bounding box center [290, 473] width 90 height 16
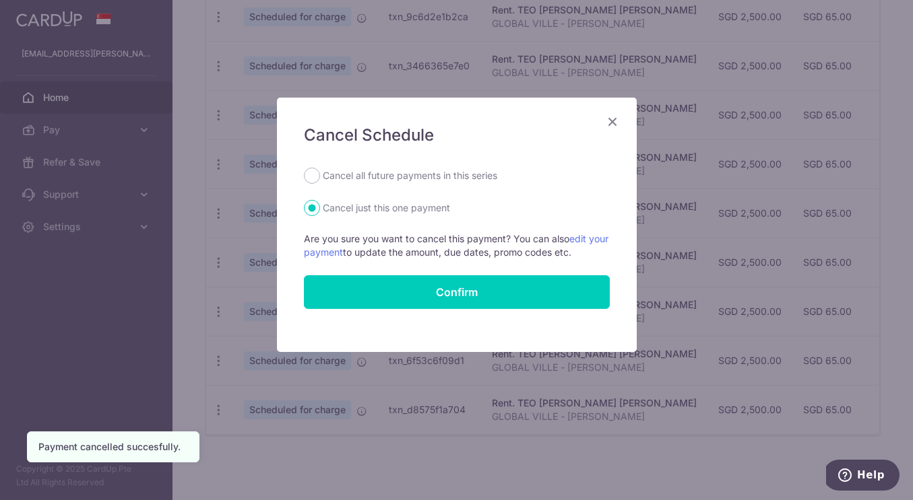
click at [338, 317] on div "Cancel Schedule Cancel all future payments in this series Cancel just this one …" at bounding box center [457, 225] width 360 height 255
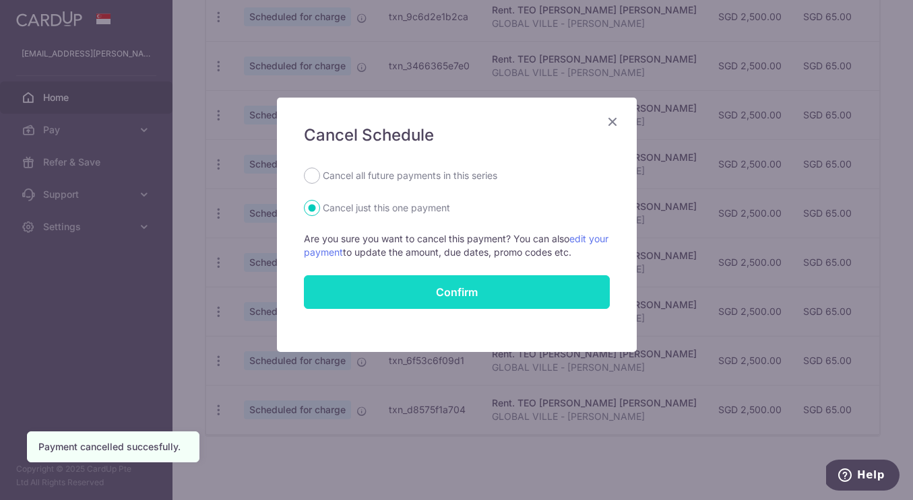
click at [340, 296] on button "Confirm" at bounding box center [457, 292] width 306 height 34
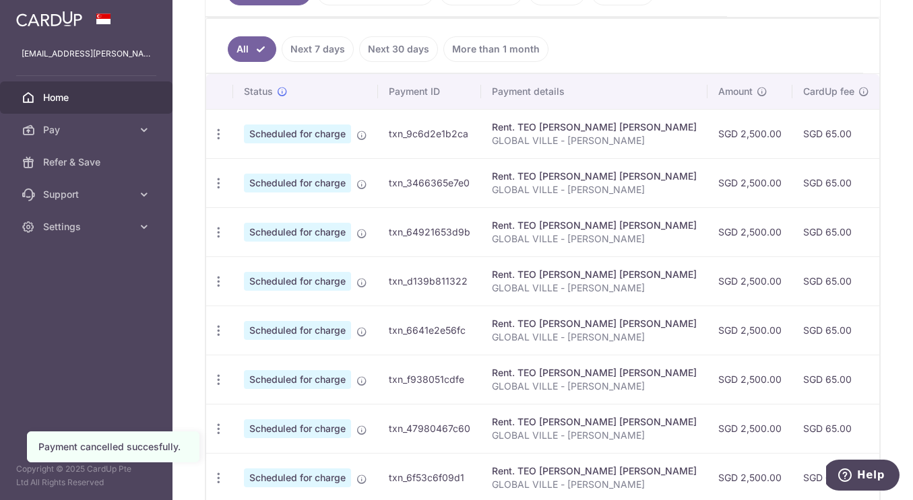
scroll to position [418, 0]
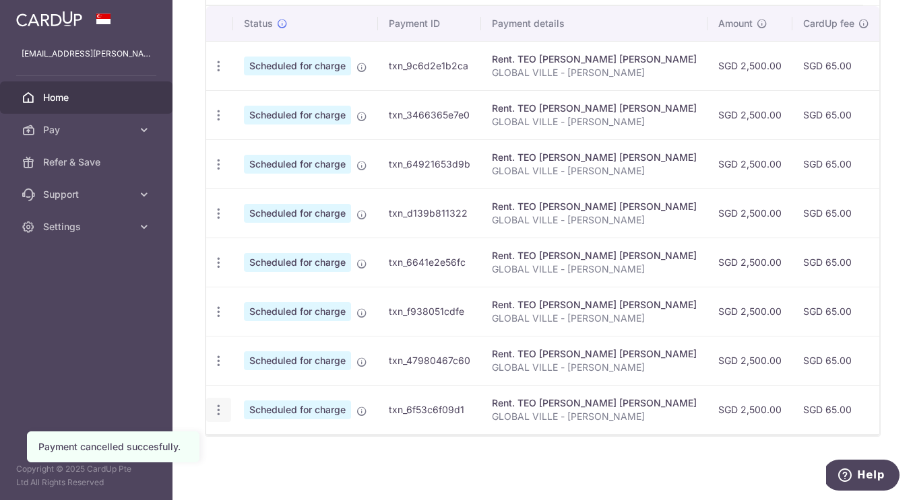
click at [209, 403] on div "Update payment Cancel payment" at bounding box center [218, 410] width 25 height 25
click at [224, 403] on icon "button" at bounding box center [219, 410] width 14 height 14
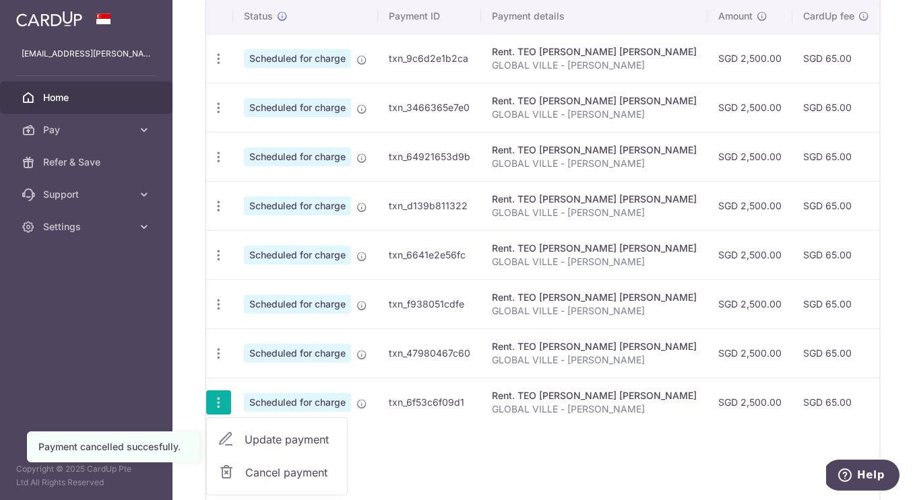
click at [259, 480] on span "Cancel payment" at bounding box center [290, 473] width 90 height 16
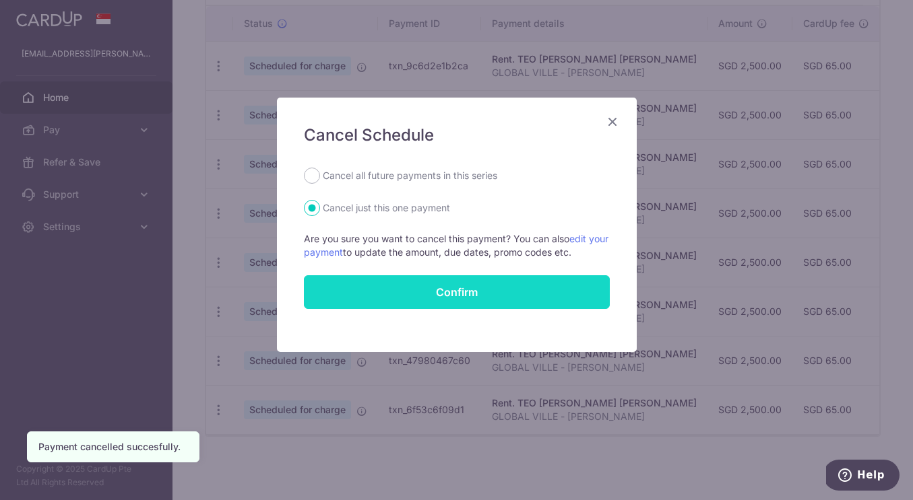
click at [386, 284] on button "Confirm" at bounding box center [457, 292] width 306 height 34
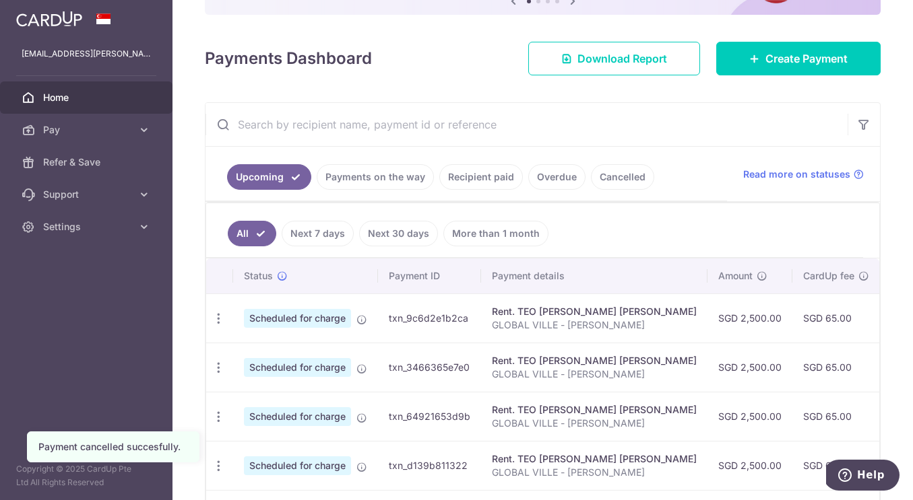
scroll to position [319, 0]
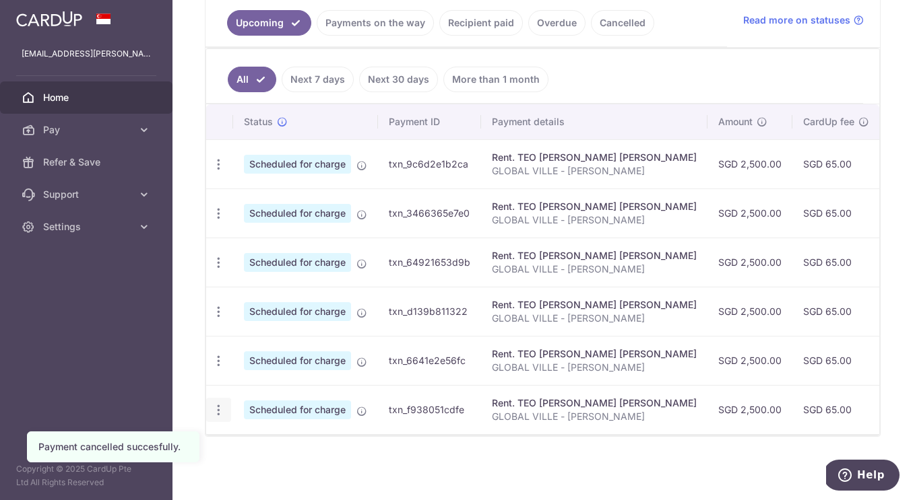
click at [222, 398] on div "Update payment Cancel payment" at bounding box center [218, 410] width 25 height 25
click at [222, 403] on icon "button" at bounding box center [219, 410] width 14 height 14
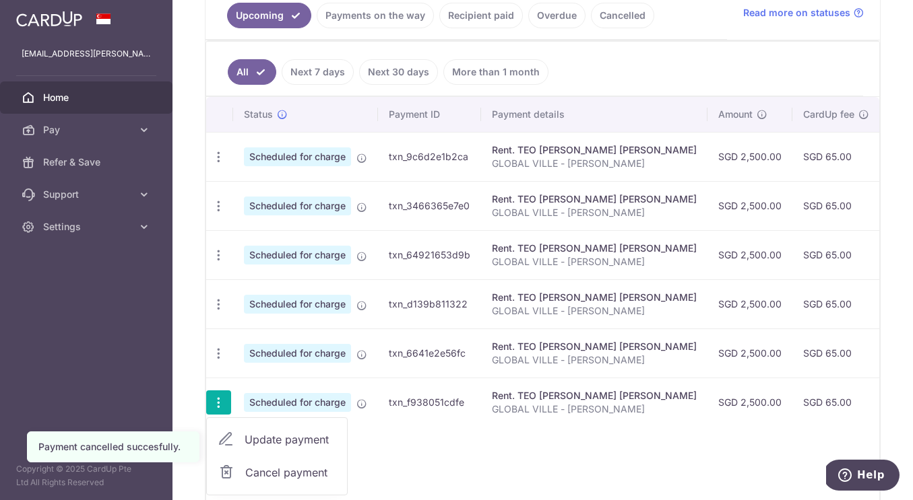
click at [244, 471] on link "Cancel payment" at bounding box center [277, 473] width 140 height 34
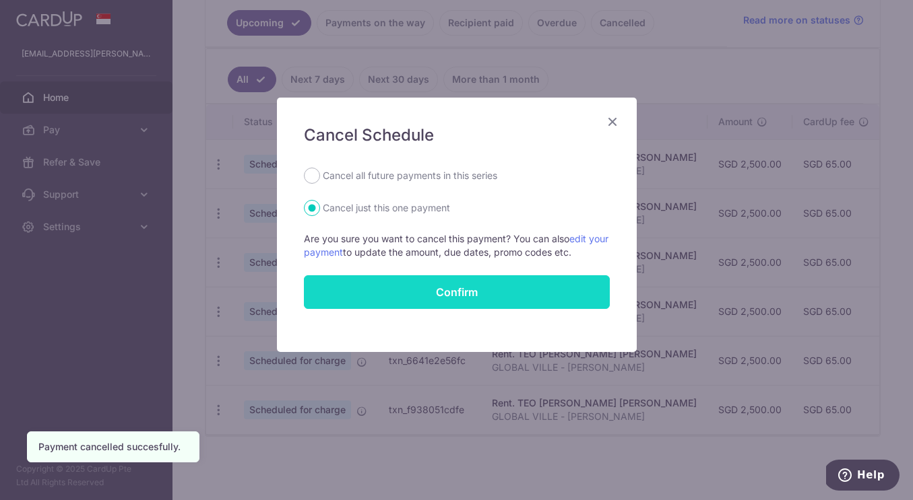
click at [367, 294] on button "Confirm" at bounding box center [457, 292] width 306 height 34
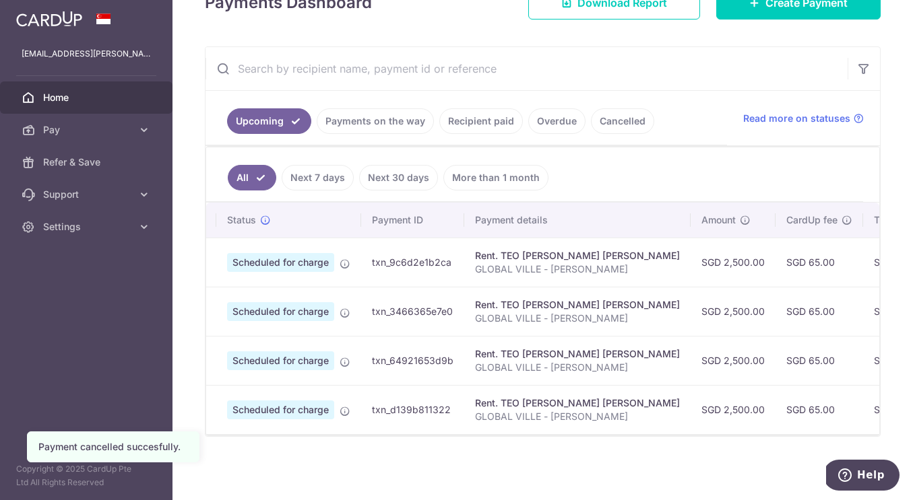
scroll to position [0, 1]
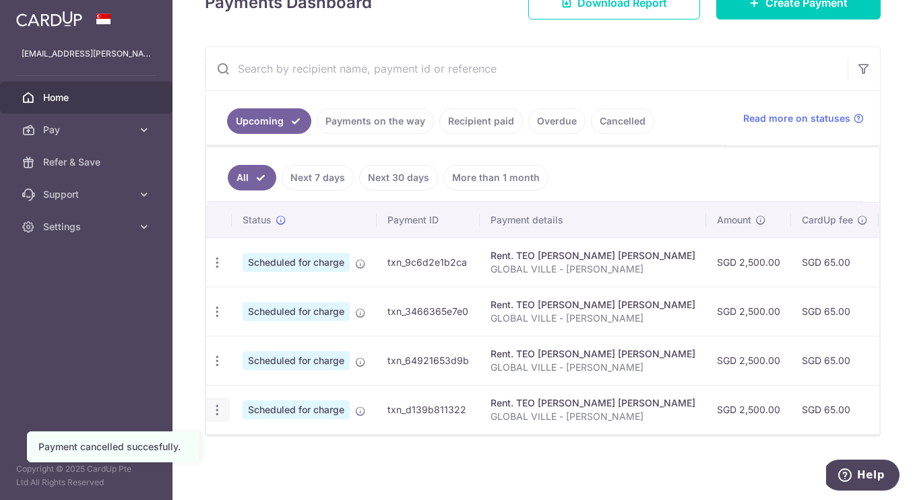
click at [214, 403] on icon "button" at bounding box center [217, 410] width 14 height 14
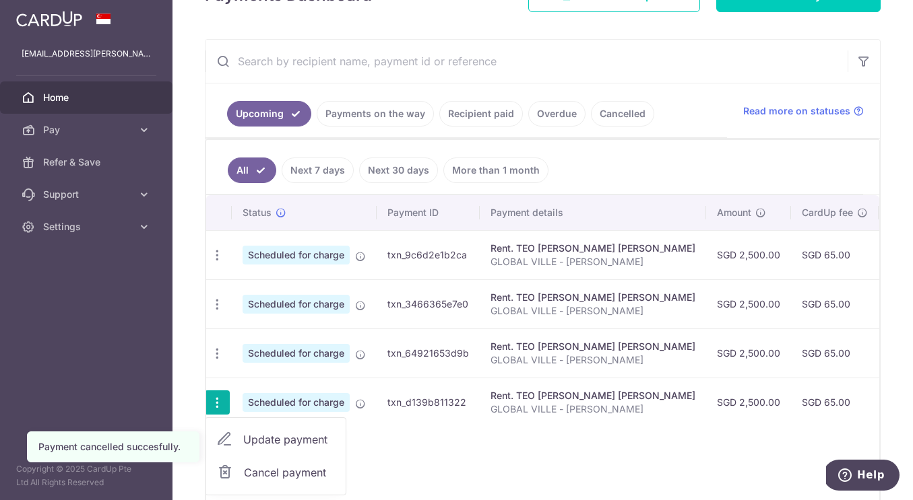
click at [239, 468] on link "Cancel payment" at bounding box center [275, 473] width 140 height 34
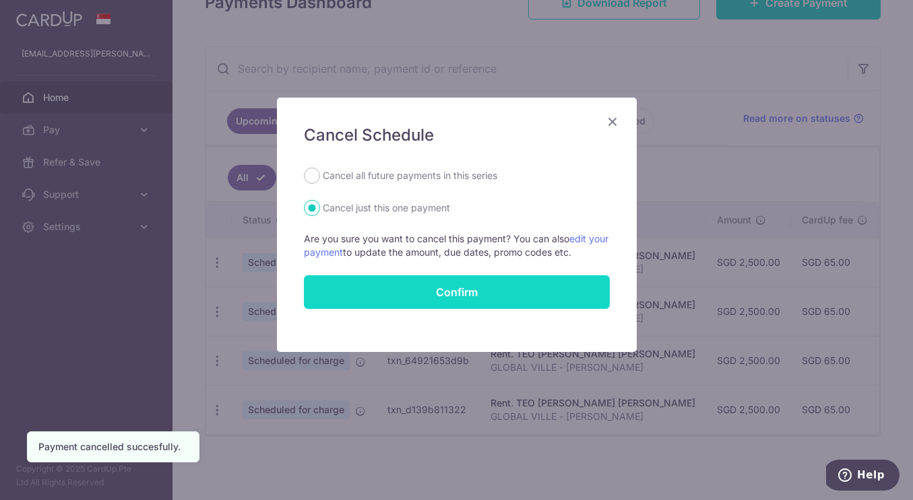
click at [373, 304] on button "Confirm" at bounding box center [457, 292] width 306 height 34
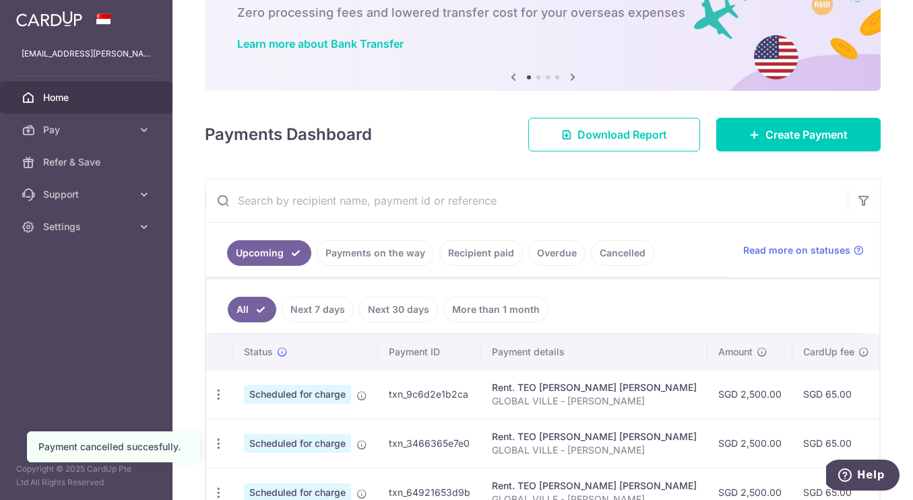
scroll to position [172, 0]
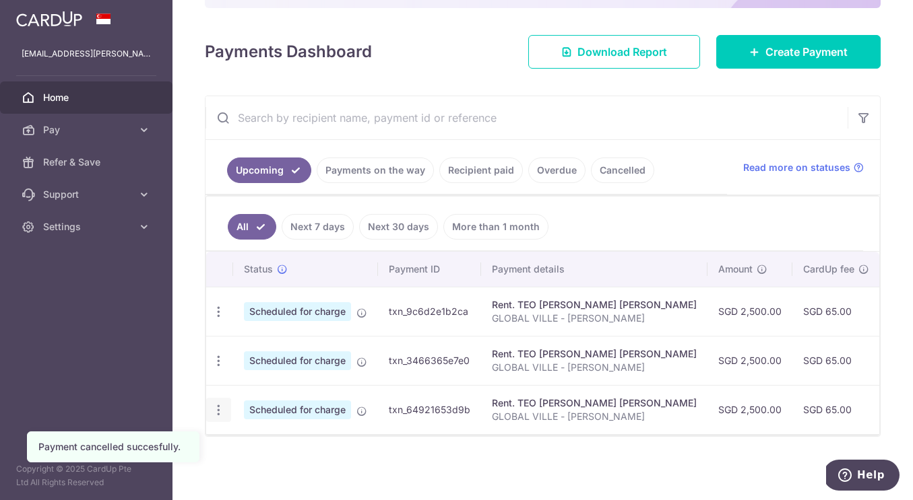
click at [221, 398] on div "Update payment Cancel payment" at bounding box center [218, 410] width 25 height 25
click at [222, 408] on icon "button" at bounding box center [219, 410] width 14 height 14
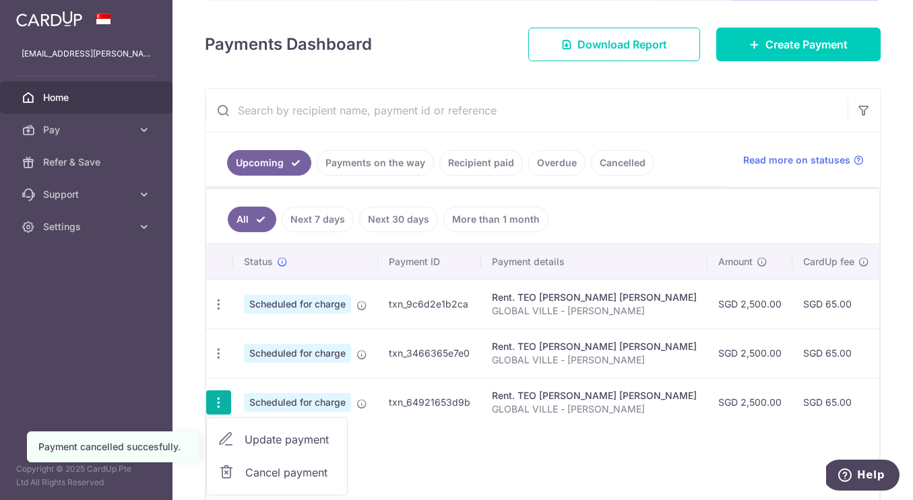
click at [253, 463] on link "Cancel payment" at bounding box center [277, 473] width 140 height 34
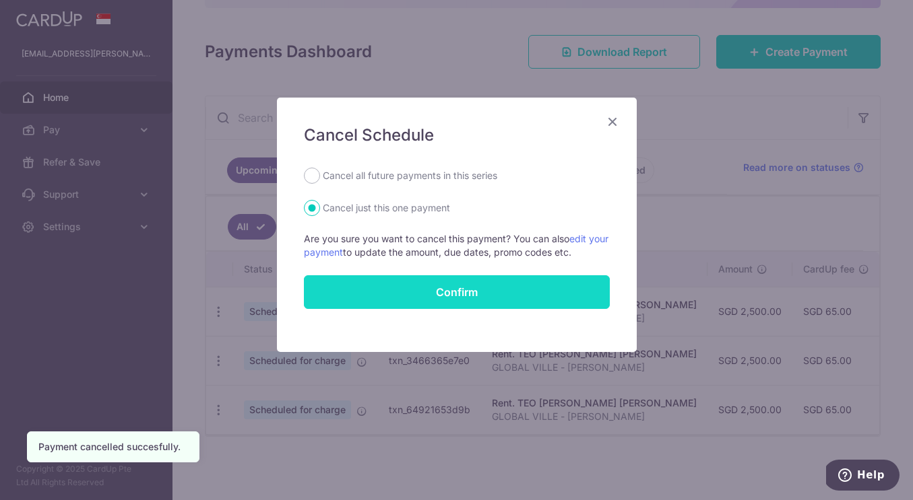
click at [385, 295] on button "Confirm" at bounding box center [457, 292] width 306 height 34
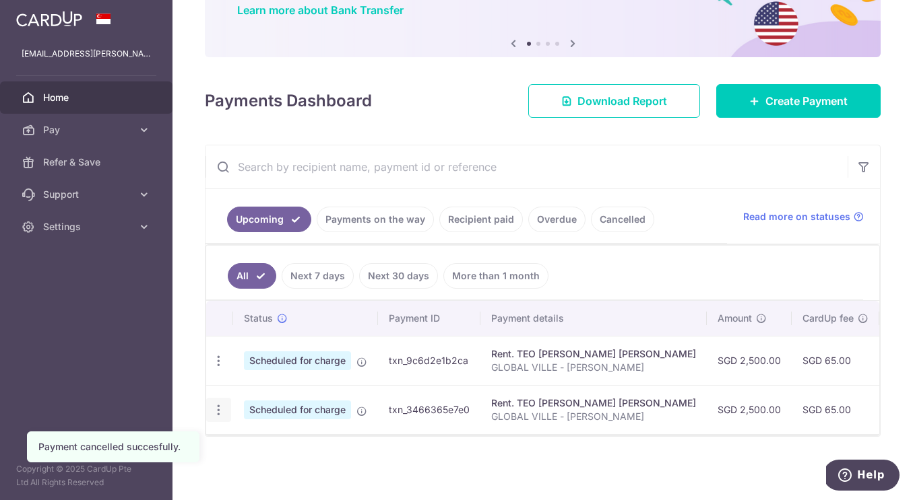
click at [219, 403] on icon "button" at bounding box center [219, 410] width 14 height 14
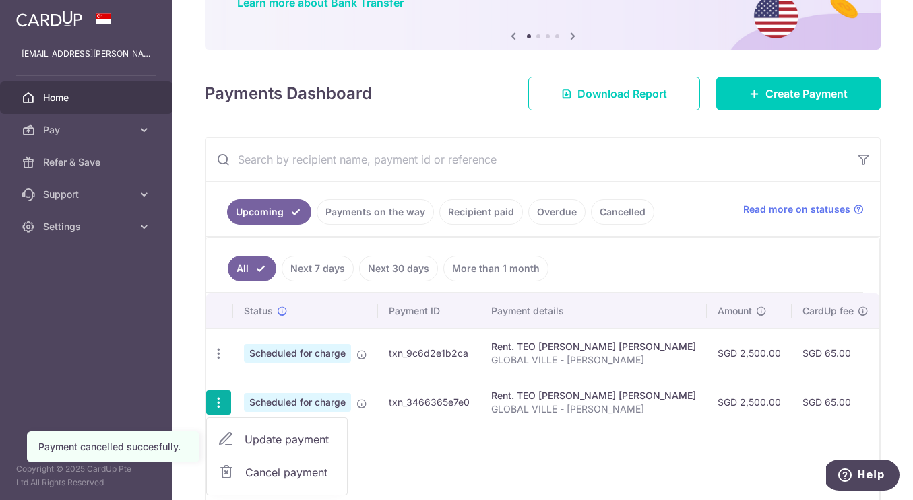
click at [245, 463] on link "Cancel payment" at bounding box center [277, 473] width 140 height 34
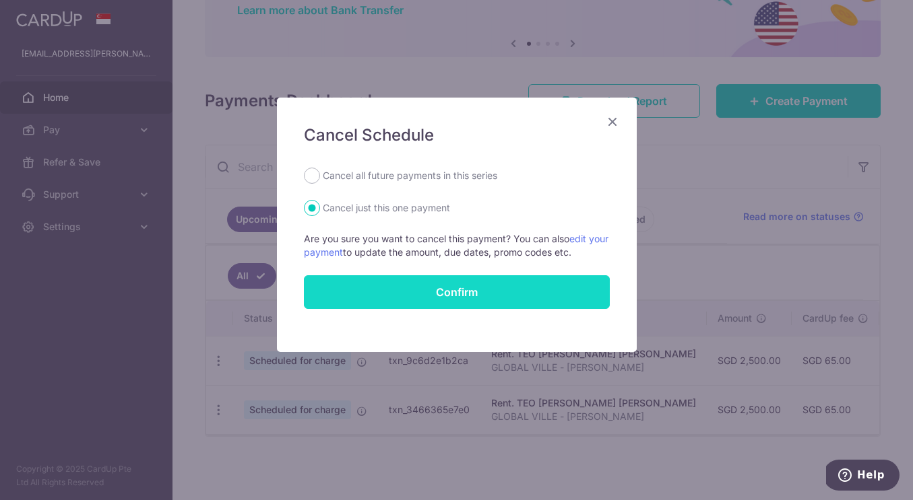
click at [393, 286] on button "Confirm" at bounding box center [457, 292] width 306 height 34
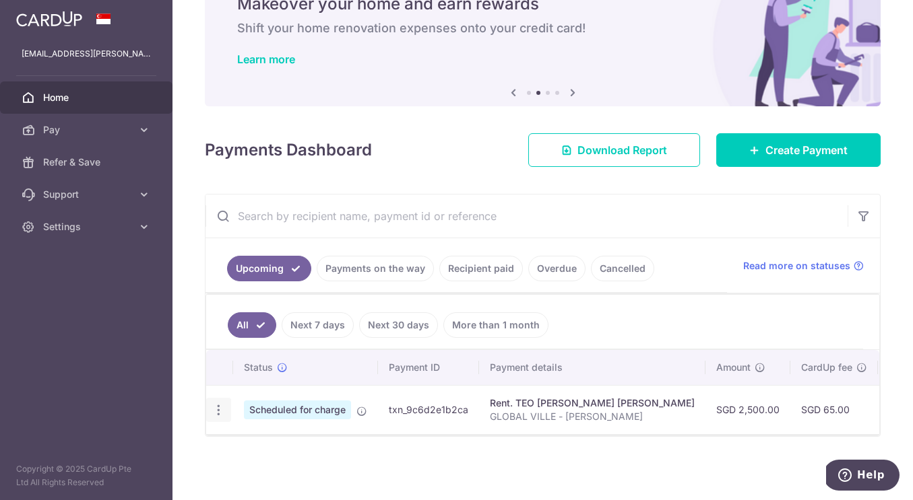
click at [217, 403] on icon "button" at bounding box center [219, 410] width 14 height 14
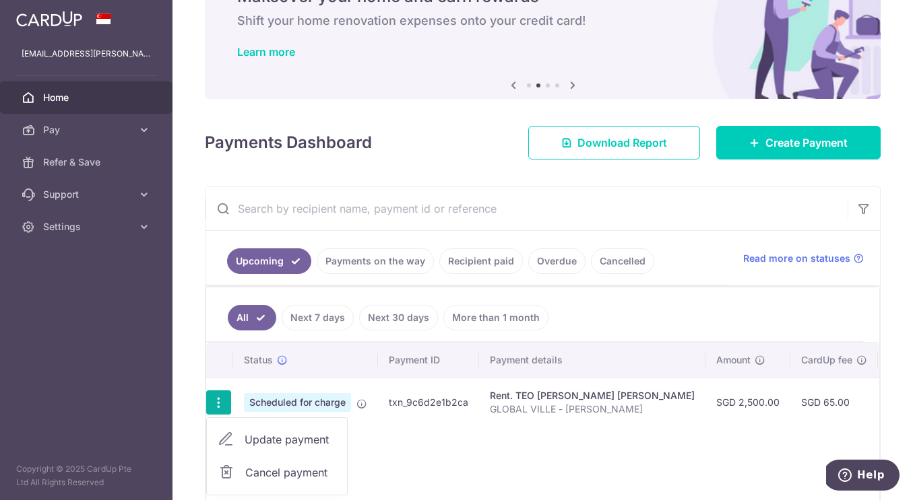
click at [255, 465] on span "Cancel payment" at bounding box center [290, 473] width 90 height 16
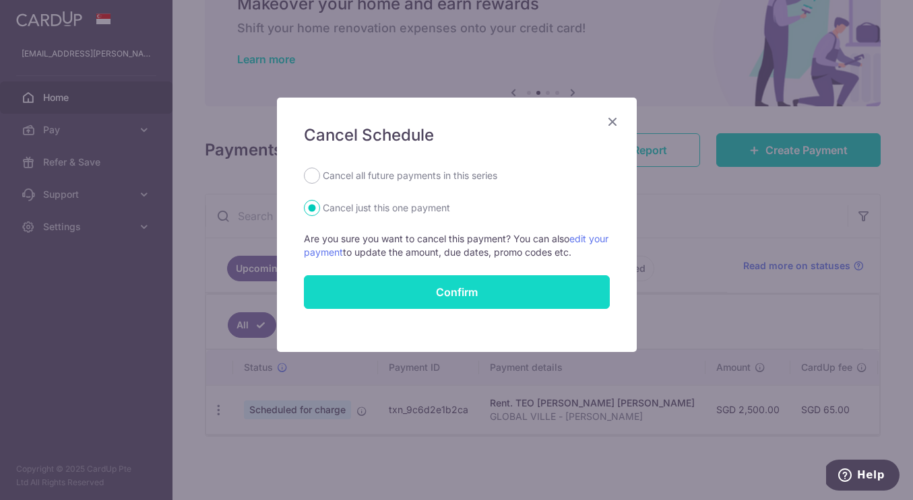
click at [462, 282] on button "Confirm" at bounding box center [457, 292] width 306 height 34
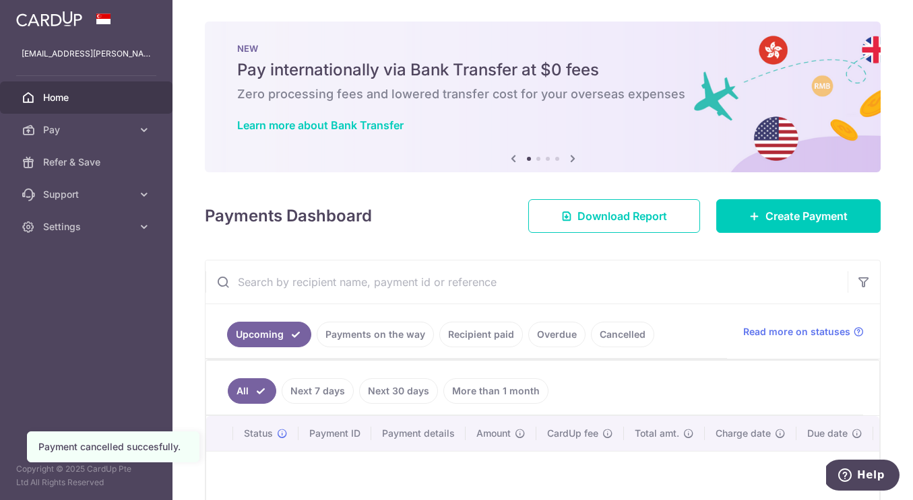
click at [306, 398] on link "Next 7 days" at bounding box center [318, 392] width 72 height 26
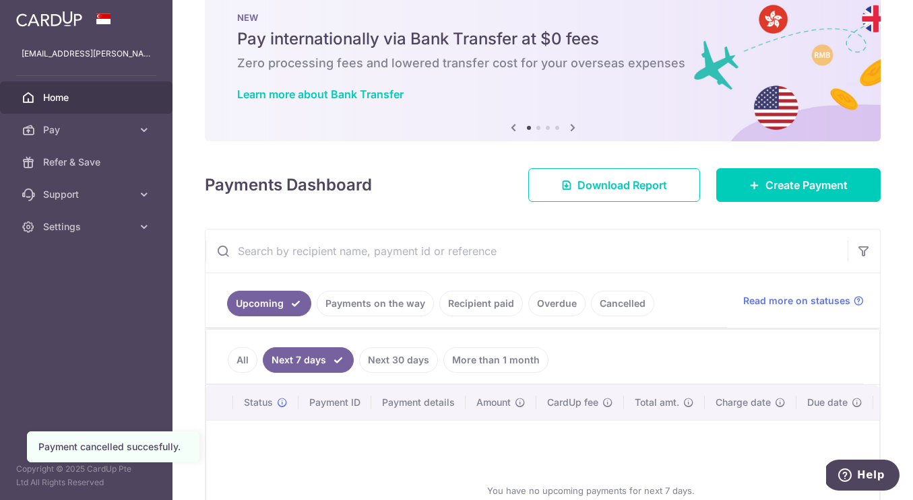
scroll to position [38, 0]
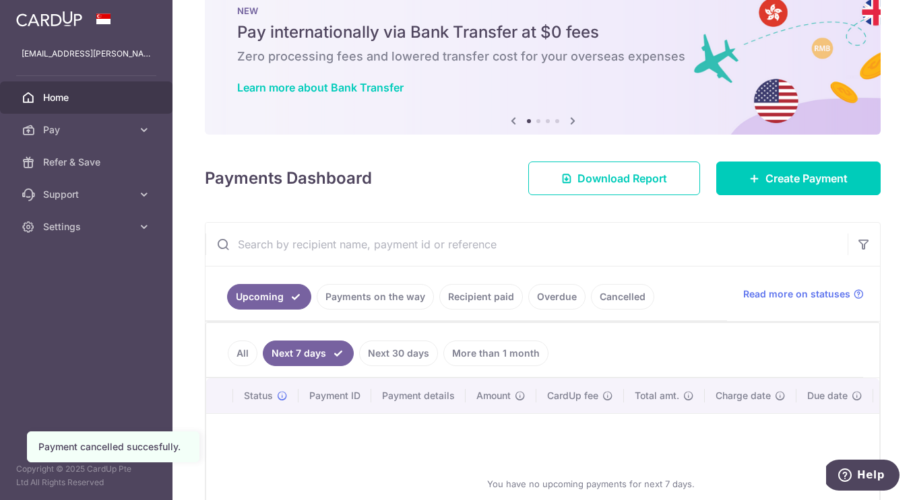
click at [395, 301] on link "Payments on the way" at bounding box center [375, 297] width 117 height 26
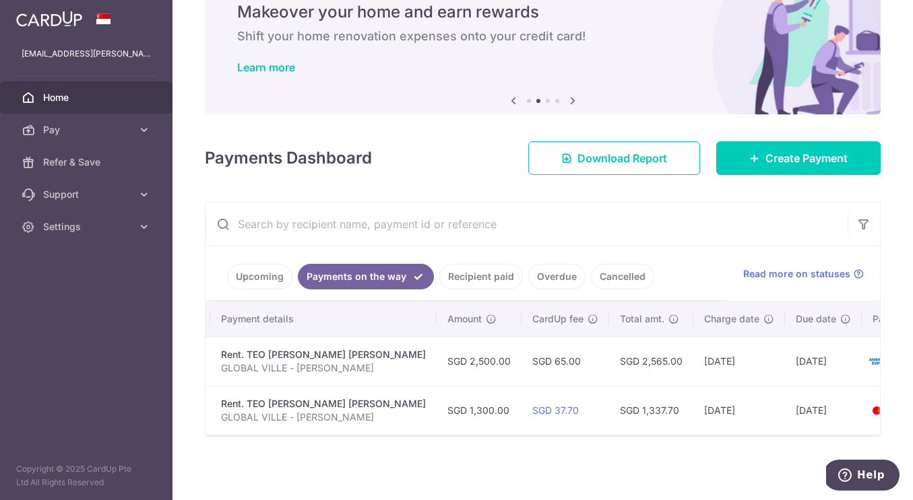
scroll to position [0, 264]
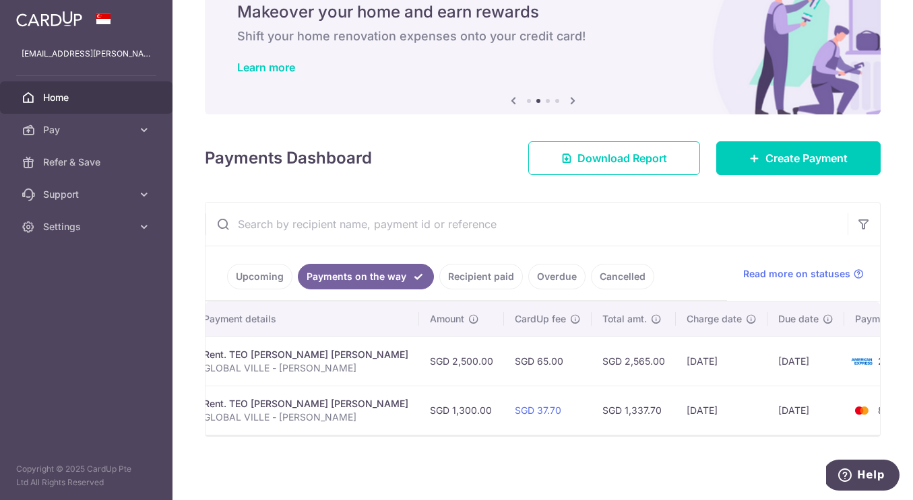
click at [494, 273] on link "Recipient paid" at bounding box center [481, 277] width 84 height 26
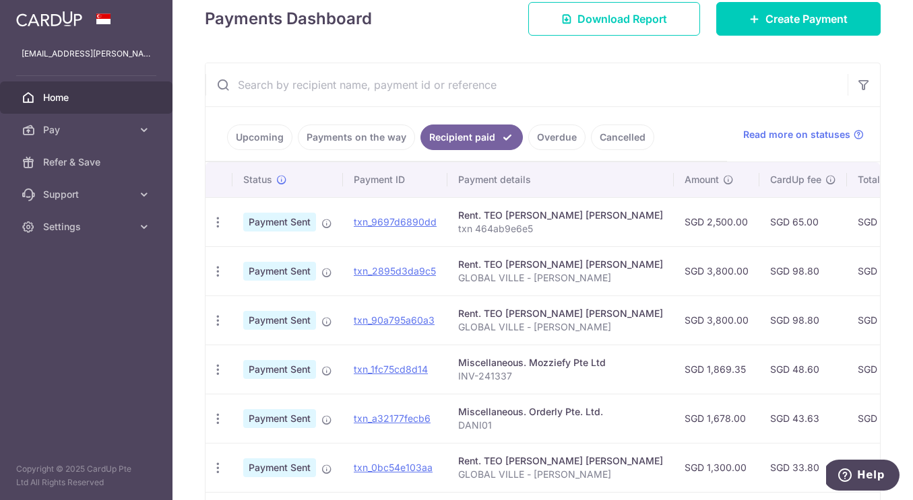
scroll to position [0, 0]
